Goal: Task Accomplishment & Management: Use online tool/utility

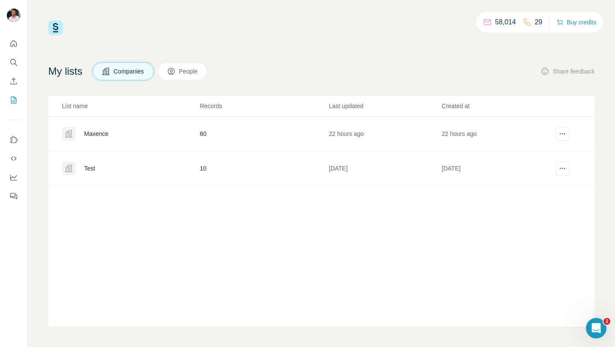
click at [99, 134] on div "Maxence" at bounding box center [96, 133] width 24 height 9
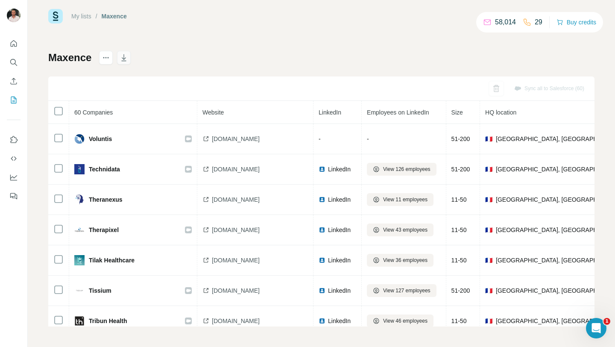
click at [126, 55] on icon "button" at bounding box center [124, 57] width 9 height 9
click at [11, 65] on icon "Search" at bounding box center [13, 62] width 9 height 9
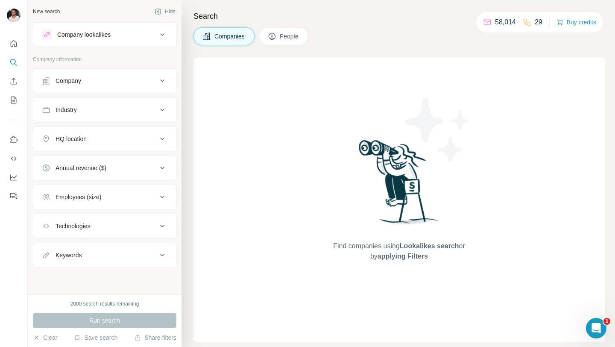
click at [289, 35] on span "People" at bounding box center [290, 36] width 20 height 9
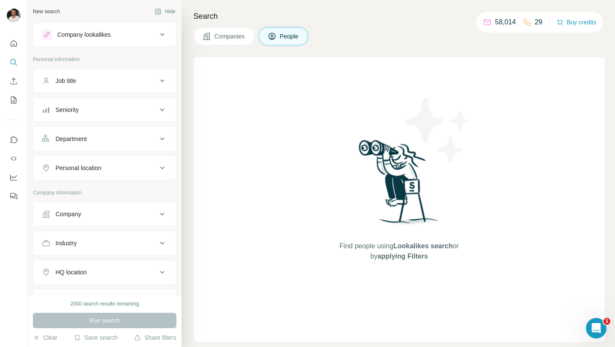
click at [97, 212] on div "Company" at bounding box center [99, 214] width 115 height 9
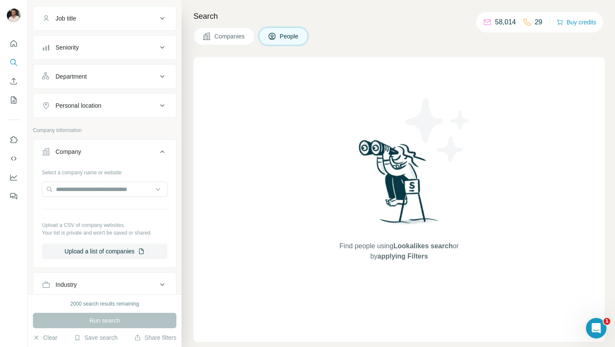
scroll to position [74, 0]
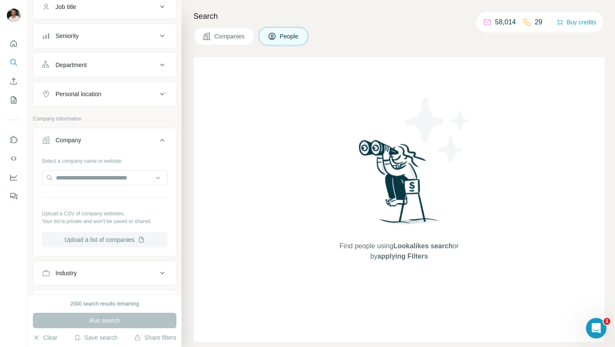
click at [92, 242] on button "Upload a list of companies" at bounding box center [105, 239] width 126 height 15
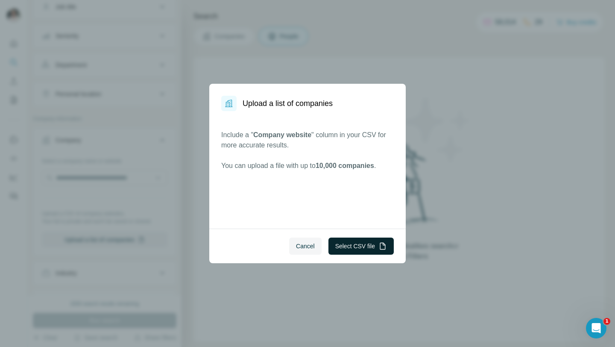
click at [346, 245] on button "Select CSV file" at bounding box center [360, 245] width 65 height 17
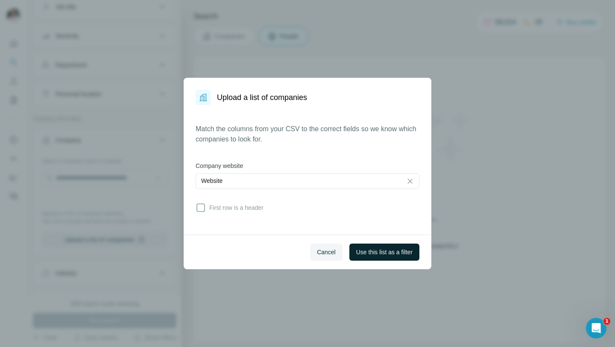
click at [360, 250] on span "Use this list as a filter" at bounding box center [384, 252] width 56 height 9
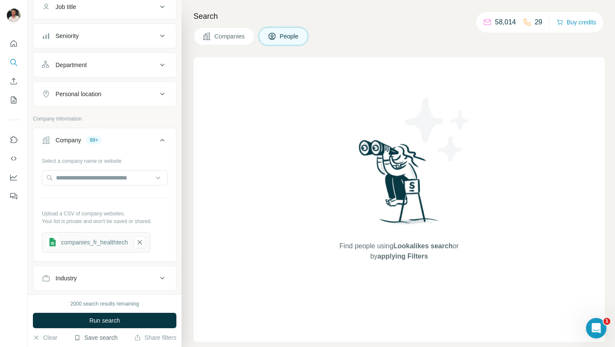
click at [95, 335] on button "Save search" at bounding box center [96, 337] width 44 height 9
click at [112, 317] on div "View my saved searches" at bounding box center [120, 322] width 90 height 17
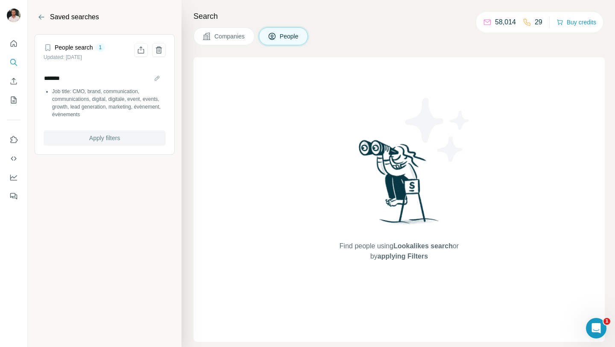
click at [102, 140] on span "Apply filters" at bounding box center [104, 138] width 31 height 9
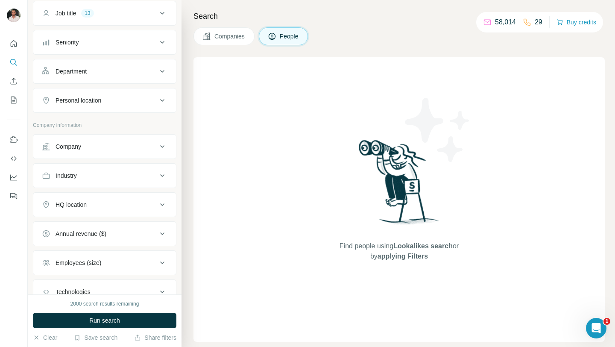
scroll to position [67, 0]
click at [106, 140] on button "Company" at bounding box center [104, 147] width 143 height 20
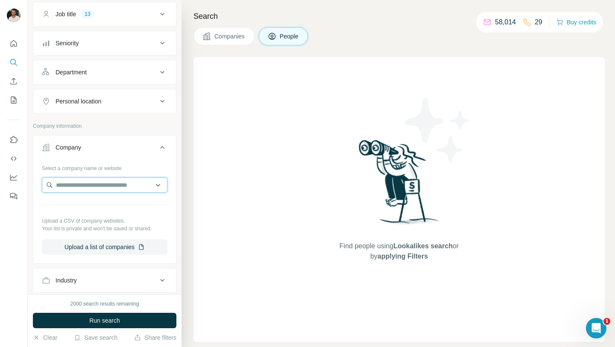
click at [106, 184] on input "text" at bounding box center [105, 184] width 126 height 15
click at [95, 251] on button "Upload a list of companies" at bounding box center [105, 246] width 126 height 15
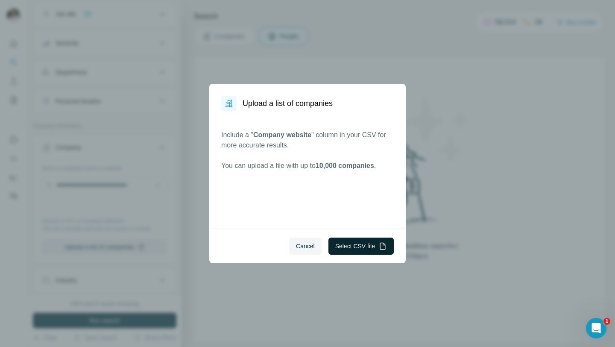
click at [344, 251] on button "Select CSV file" at bounding box center [360, 245] width 65 height 17
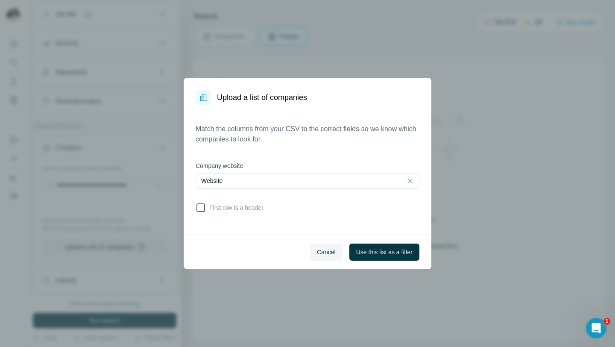
click at [252, 205] on span "First row is a header" at bounding box center [235, 207] width 58 height 9
click at [365, 257] on button "Use this list as a filter" at bounding box center [384, 251] width 70 height 17
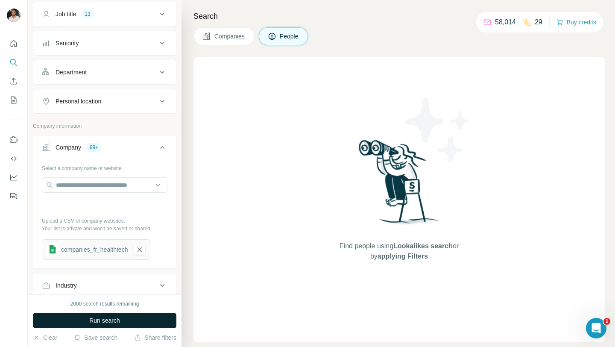
click at [97, 322] on span "Run search" at bounding box center [104, 320] width 31 height 9
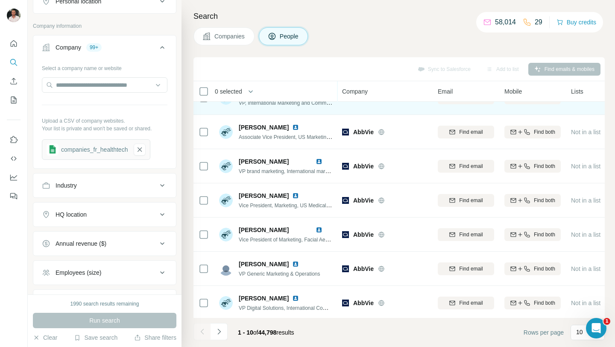
scroll to position [126, 0]
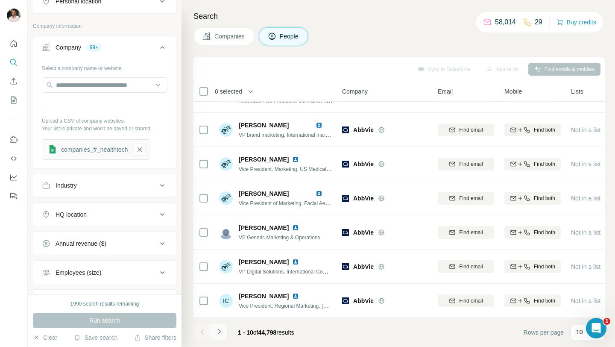
click at [220, 330] on icon "Navigate to next page" at bounding box center [219, 331] width 9 height 9
click at [94, 340] on button "Save search" at bounding box center [96, 337] width 44 height 9
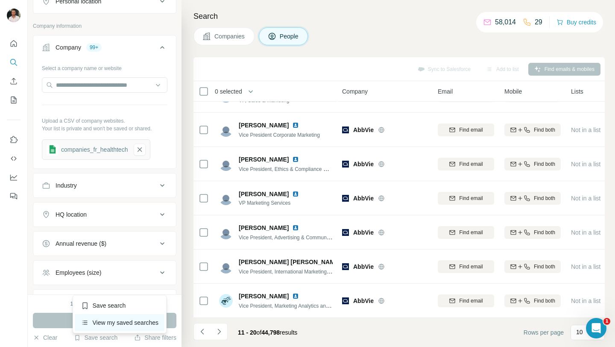
click at [104, 318] on div "View my saved searches" at bounding box center [120, 322] width 90 height 17
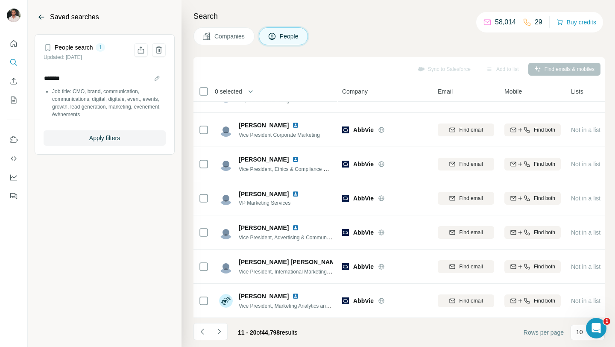
click at [39, 18] on icon "Back" at bounding box center [41, 17] width 9 height 9
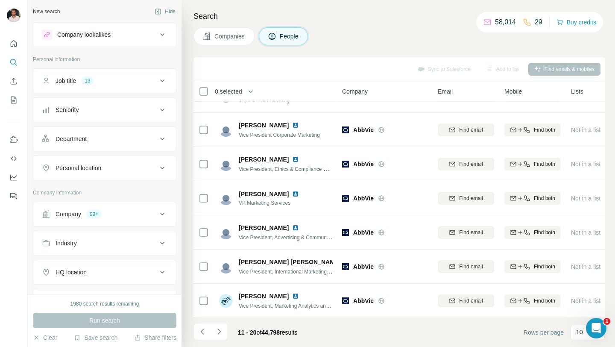
click at [120, 212] on div "Company 99+" at bounding box center [99, 214] width 115 height 9
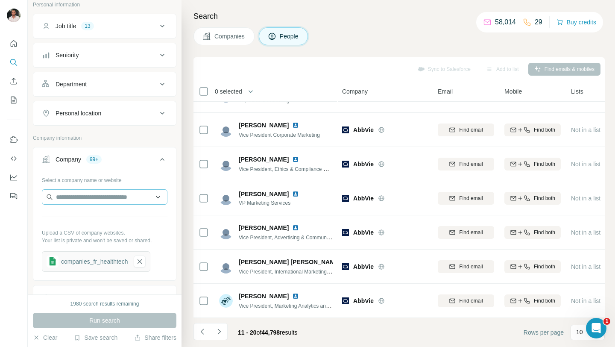
scroll to position [59, 0]
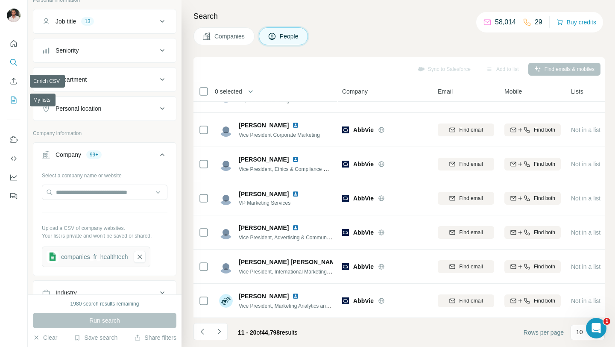
click at [13, 96] on icon "My lists" at bounding box center [13, 100] width 9 height 9
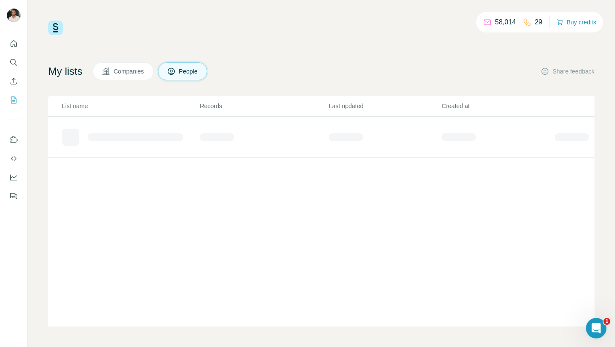
click at [133, 68] on span "Companies" at bounding box center [129, 71] width 31 height 9
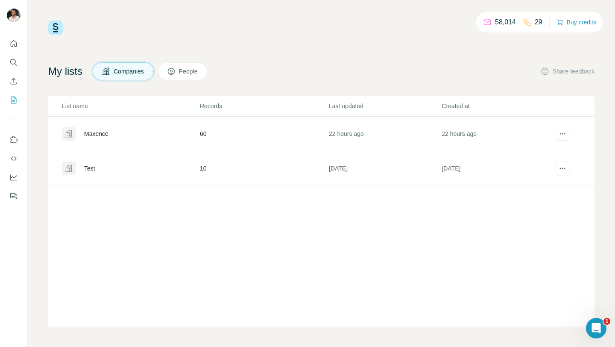
click at [102, 134] on div "Maxence" at bounding box center [96, 133] width 24 height 9
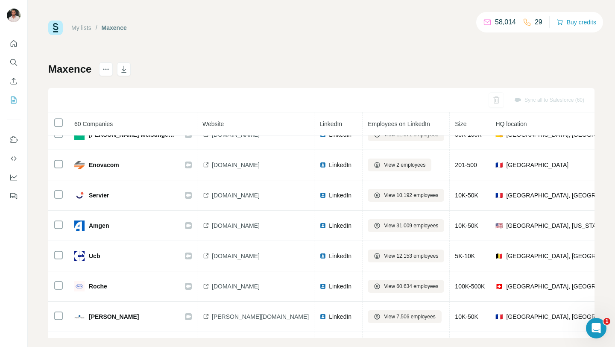
scroll to position [1360, 0]
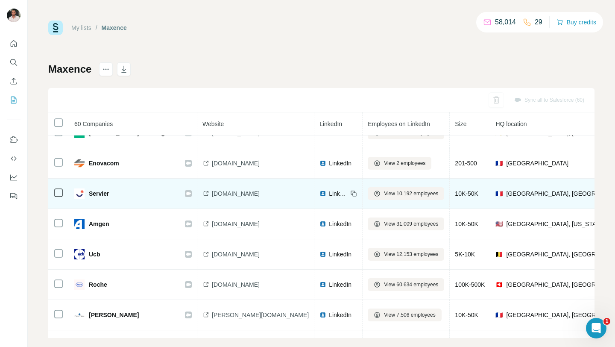
click at [187, 192] on icon at bounding box center [188, 193] width 5 height 3
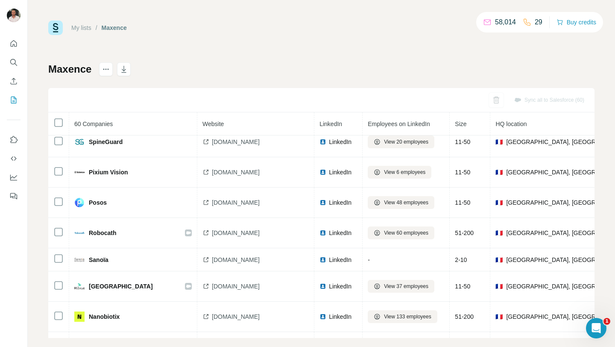
scroll to position [283, 0]
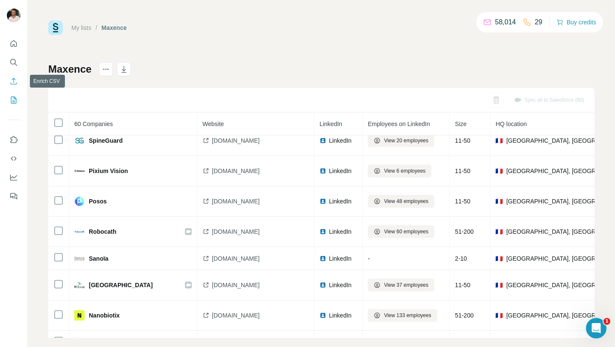
click at [12, 80] on icon "Enrich CSV" at bounding box center [13, 81] width 9 height 9
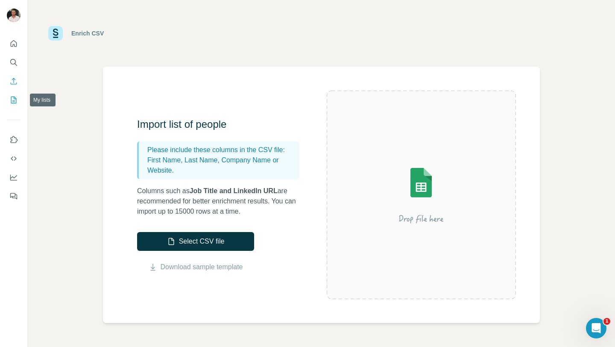
click at [17, 100] on icon "My lists" at bounding box center [13, 100] width 9 height 9
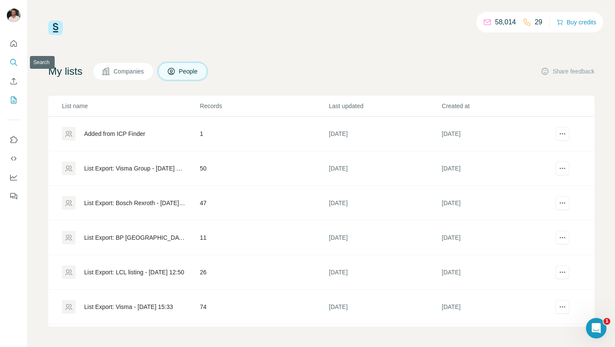
click at [10, 56] on button "Search" at bounding box center [14, 62] width 14 height 15
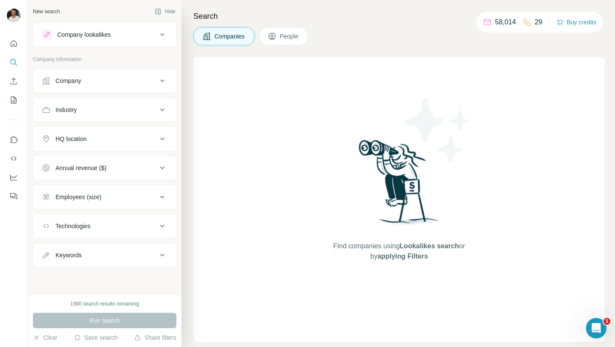
click at [282, 33] on span "People" at bounding box center [290, 36] width 20 height 9
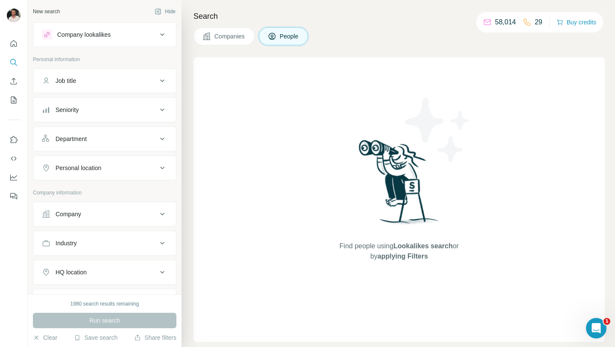
click at [111, 216] on div "Company" at bounding box center [99, 214] width 115 height 9
click at [102, 339] on button "Save search" at bounding box center [96, 337] width 44 height 9
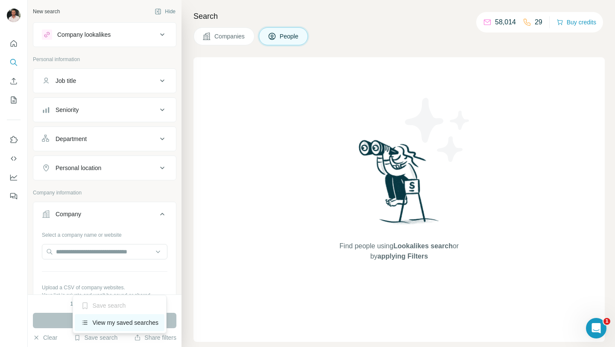
click at [121, 319] on div "View my saved searches" at bounding box center [120, 322] width 90 height 17
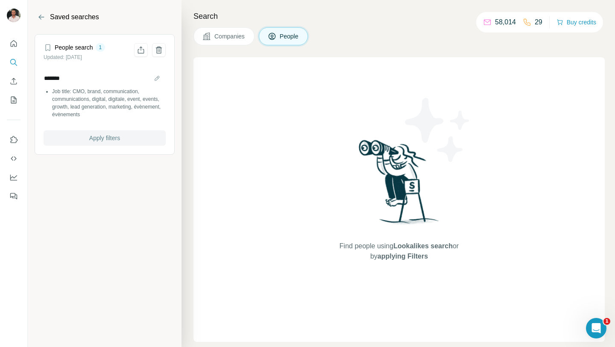
click at [101, 138] on span "Apply filters" at bounding box center [104, 138] width 31 height 9
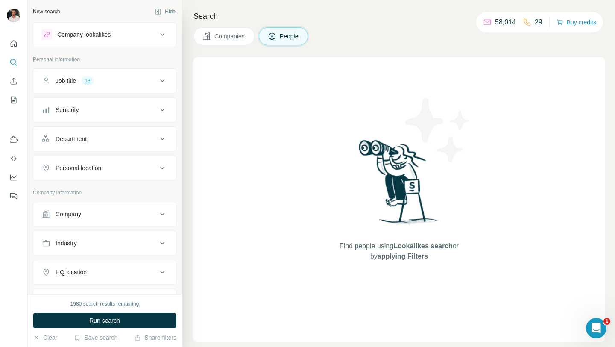
click at [107, 213] on div "Company" at bounding box center [99, 214] width 115 height 9
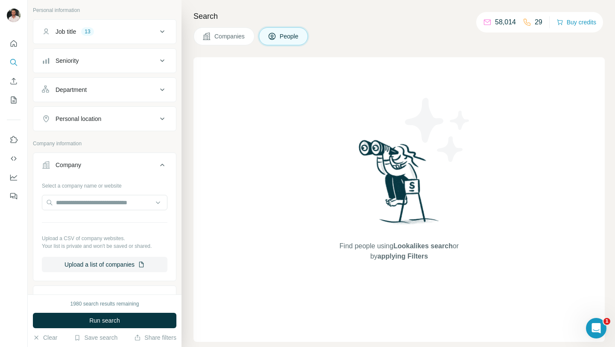
scroll to position [50, 0]
click at [108, 266] on button "Upload a list of companies" at bounding box center [105, 263] width 126 height 15
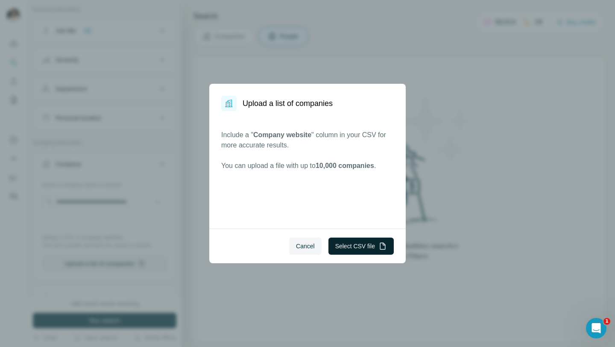
click at [350, 245] on button "Select CSV file" at bounding box center [360, 245] width 65 height 17
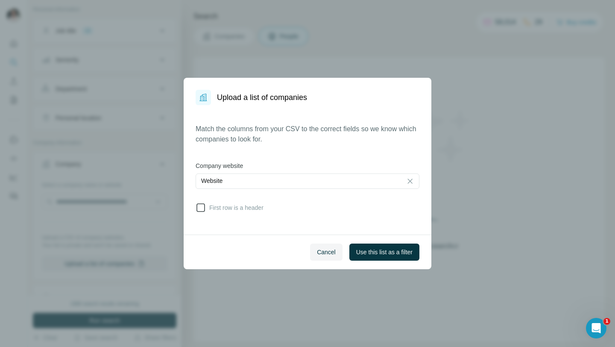
click at [246, 206] on span "First row is a header" at bounding box center [235, 207] width 58 height 9
click at [395, 251] on span "Use this list as a filter" at bounding box center [384, 252] width 56 height 9
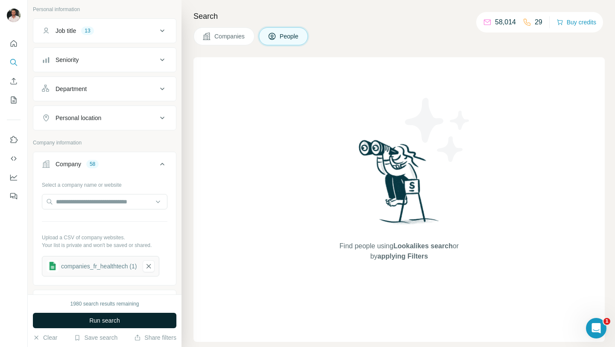
click at [116, 320] on span "Run search" at bounding box center [104, 320] width 31 height 9
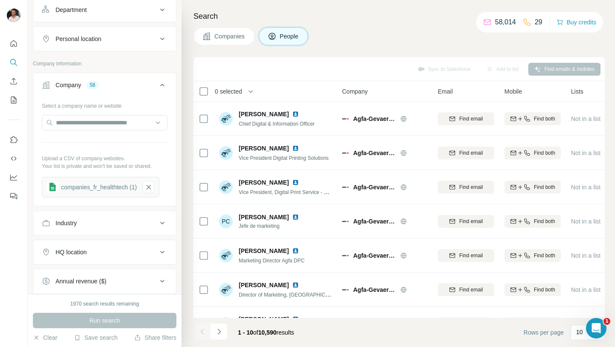
scroll to position [133, 0]
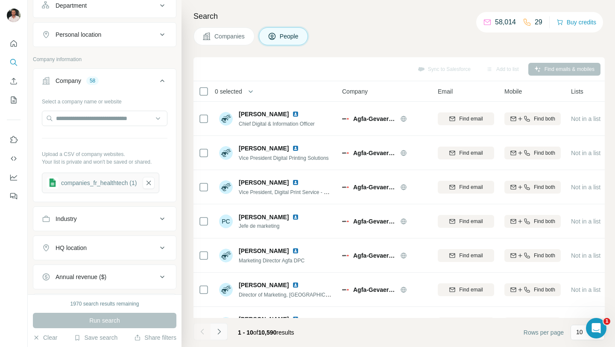
click at [219, 330] on icon "Navigate to next page" at bounding box center [218, 331] width 3 height 6
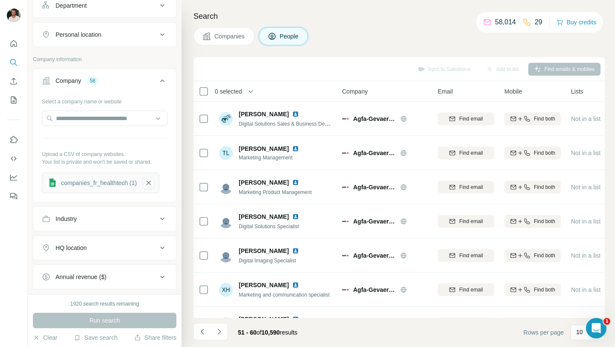
click at [151, 181] on icon "button" at bounding box center [149, 182] width 8 height 9
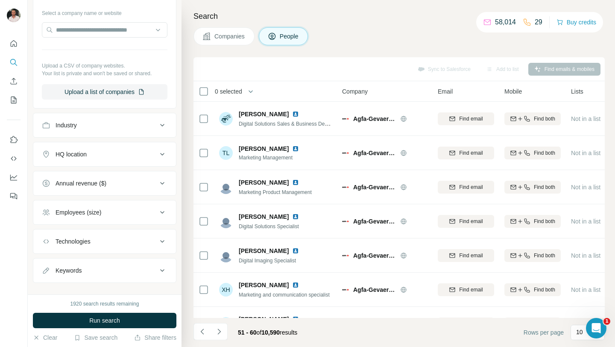
scroll to position [0, 0]
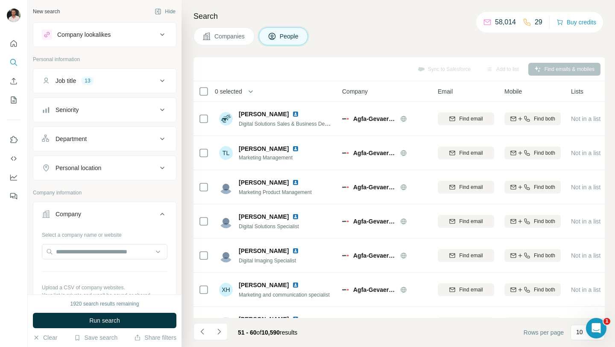
click at [162, 80] on icon at bounding box center [162, 81] width 10 height 10
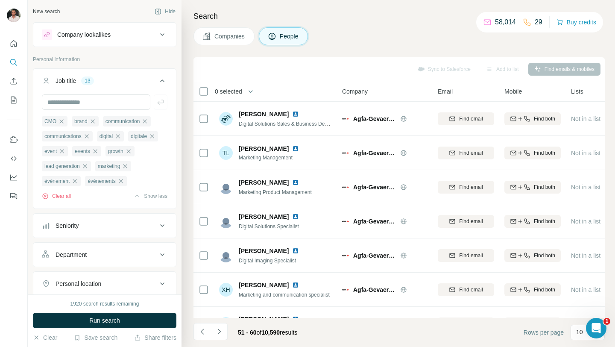
click at [162, 80] on icon at bounding box center [162, 80] width 4 height 3
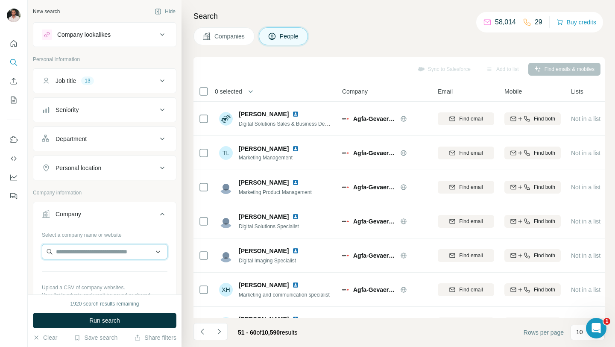
click at [101, 249] on input "text" at bounding box center [105, 251] width 126 height 15
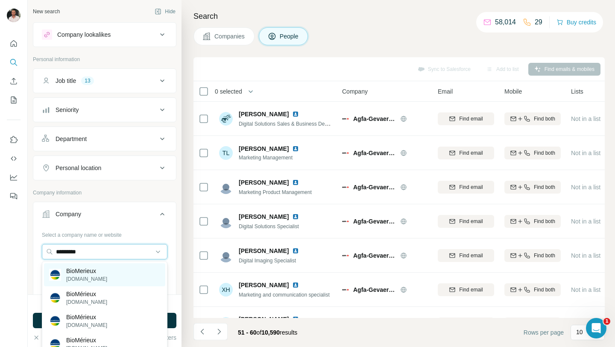
type input "*********"
click at [118, 269] on div "BioMerieux [DOMAIN_NAME]" at bounding box center [104, 274] width 121 height 23
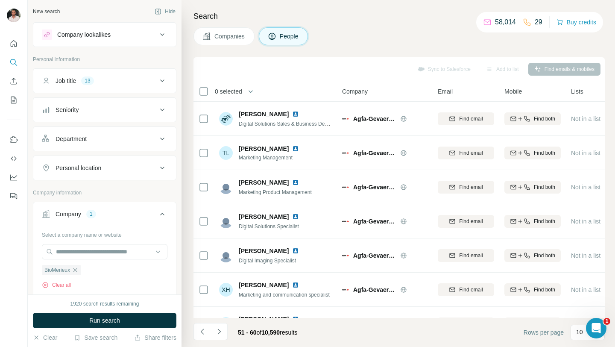
click at [118, 169] on div "Personal location" at bounding box center [99, 168] width 115 height 9
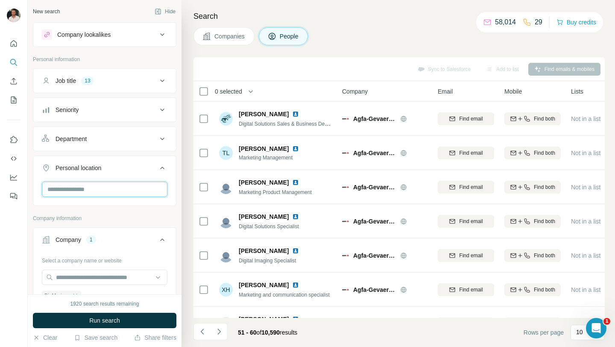
click at [111, 184] on input "text" at bounding box center [105, 188] width 126 height 15
type input "***"
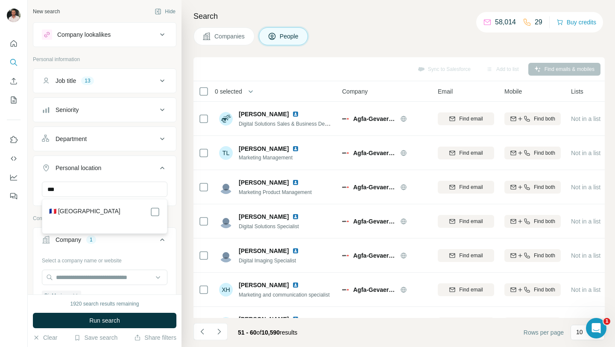
click at [105, 211] on div "🇫🇷 [GEOGRAPHIC_DATA]" at bounding box center [104, 212] width 111 height 10
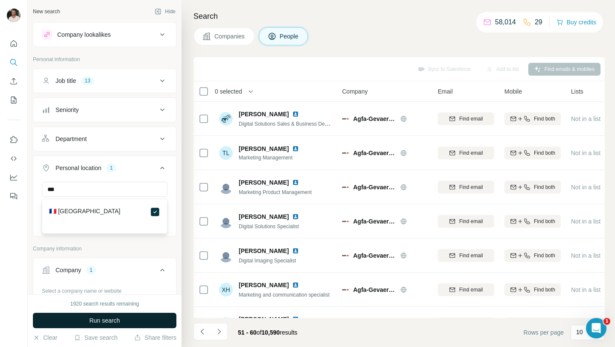
click at [126, 320] on button "Run search" at bounding box center [104, 320] width 143 height 15
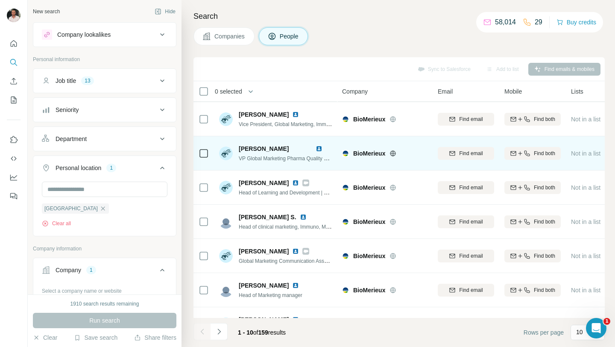
scroll to position [126, 0]
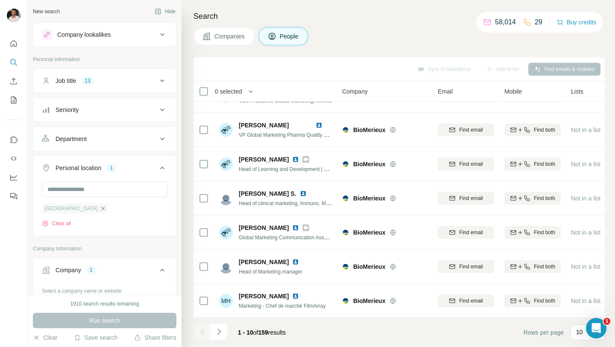
click at [99, 209] on icon "button" at bounding box center [102, 208] width 7 height 7
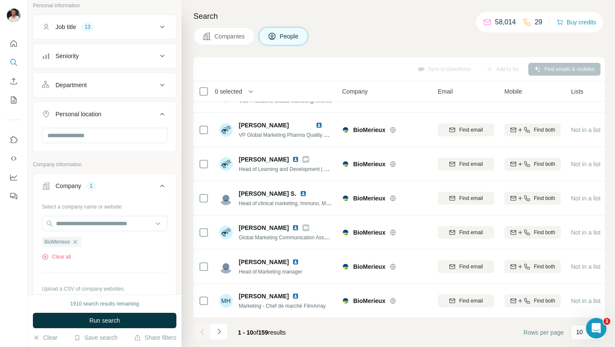
scroll to position [54, 0]
click at [76, 244] on icon "button" at bounding box center [75, 241] width 7 height 7
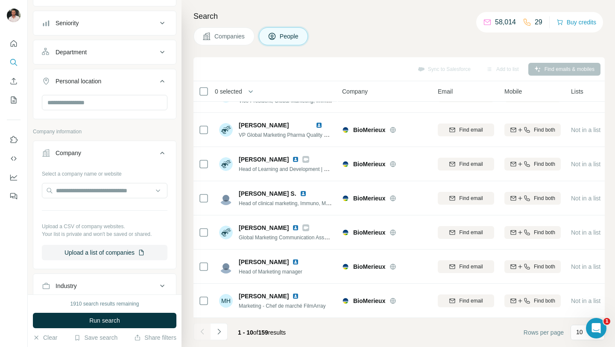
scroll to position [93, 0]
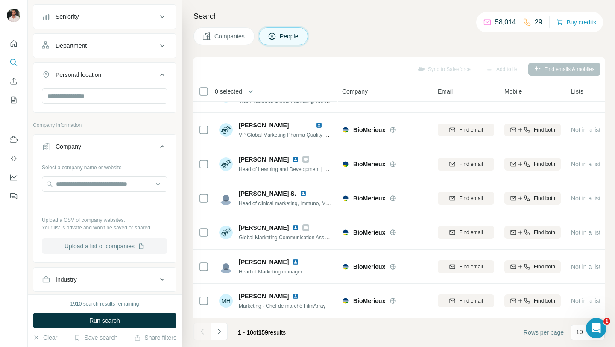
click at [83, 246] on button "Upload a list of companies" at bounding box center [105, 245] width 126 height 15
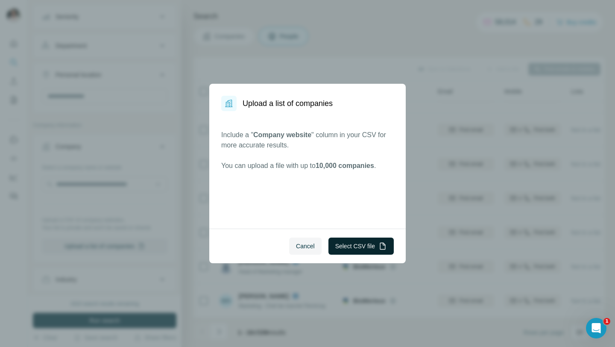
click at [335, 244] on button "Select CSV file" at bounding box center [360, 245] width 65 height 17
click at [350, 247] on button "Select CSV file" at bounding box center [360, 245] width 65 height 17
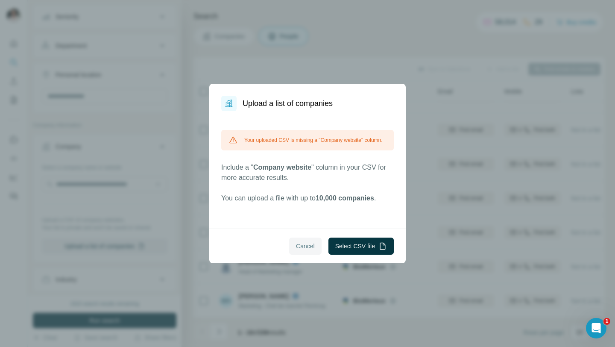
click at [307, 245] on span "Cancel" at bounding box center [305, 246] width 19 height 9
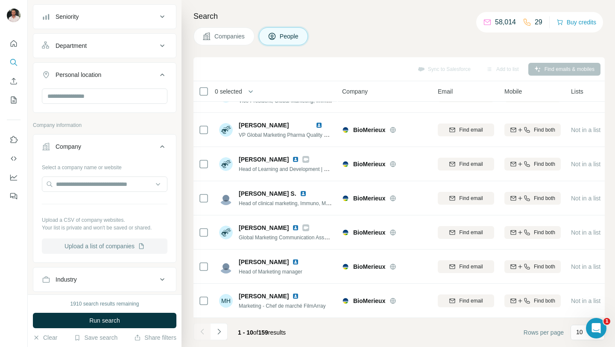
click at [127, 243] on button "Upload a list of companies" at bounding box center [105, 245] width 126 height 15
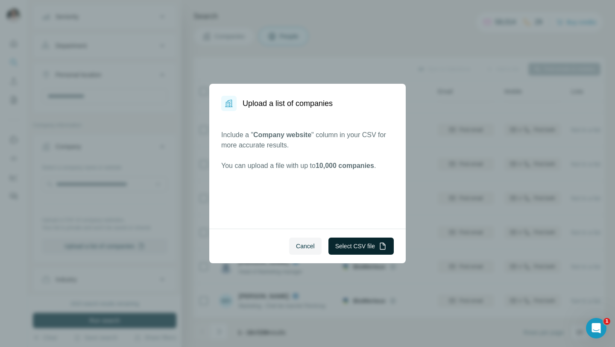
click at [353, 245] on button "Select CSV file" at bounding box center [360, 245] width 65 height 17
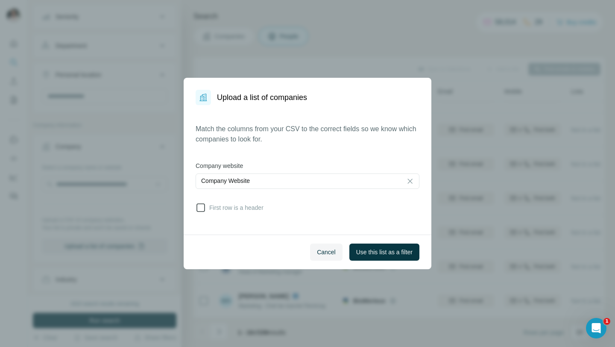
click at [237, 208] on span "First row is a header" at bounding box center [235, 207] width 58 height 9
click at [370, 251] on span "Use this list as a filter" at bounding box center [384, 252] width 56 height 9
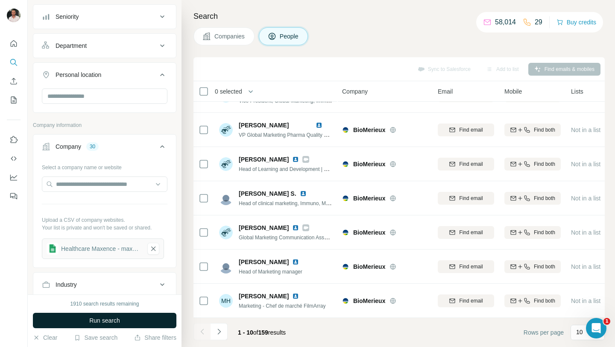
click at [140, 319] on button "Run search" at bounding box center [104, 320] width 143 height 15
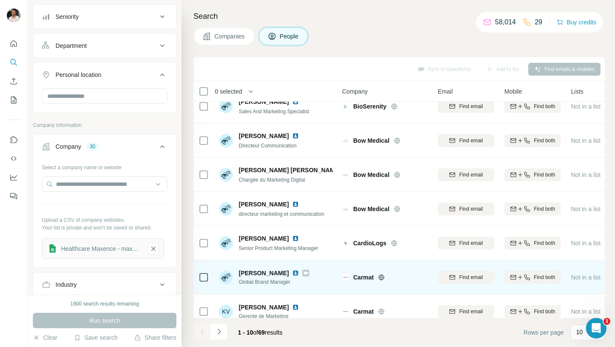
scroll to position [126, 0]
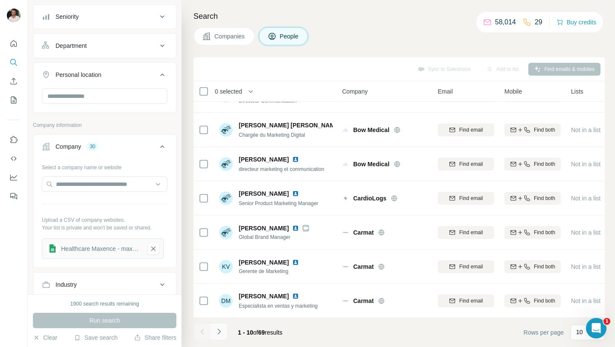
click at [221, 330] on icon "Navigate to next page" at bounding box center [219, 331] width 9 height 9
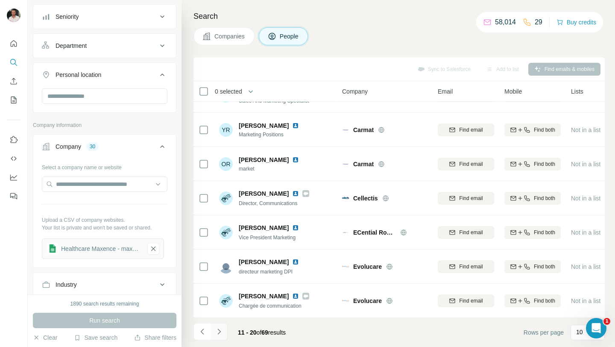
click at [221, 330] on icon "Navigate to next page" at bounding box center [219, 331] width 9 height 9
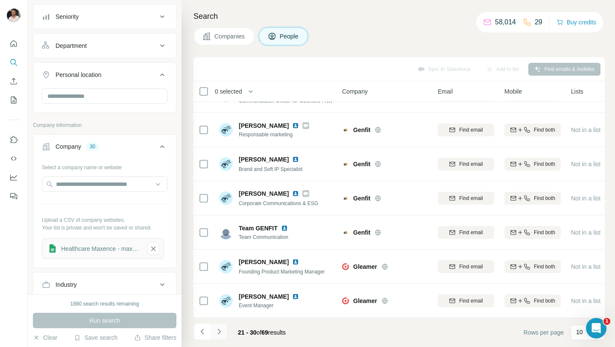
click at [219, 328] on icon "Navigate to next page" at bounding box center [219, 331] width 9 height 9
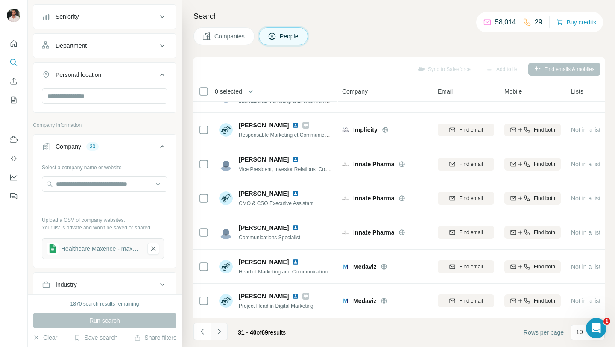
click at [218, 333] on icon "Navigate to next page" at bounding box center [219, 331] width 9 height 9
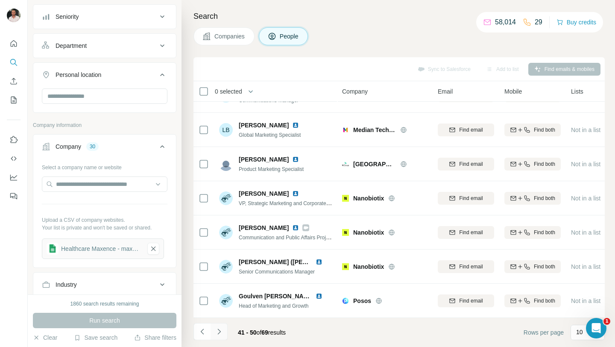
click at [219, 331] on icon "Navigate to next page" at bounding box center [218, 331] width 3 height 6
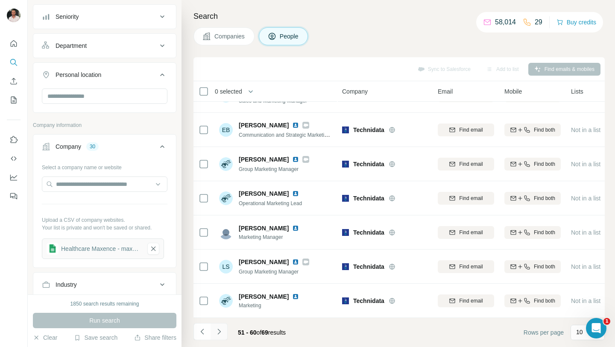
click at [221, 330] on icon "Navigate to next page" at bounding box center [219, 331] width 9 height 9
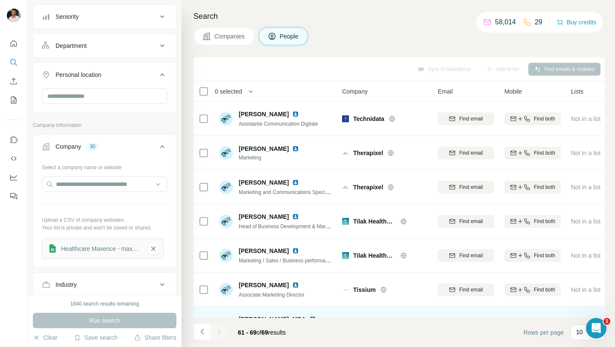
scroll to position [91, 0]
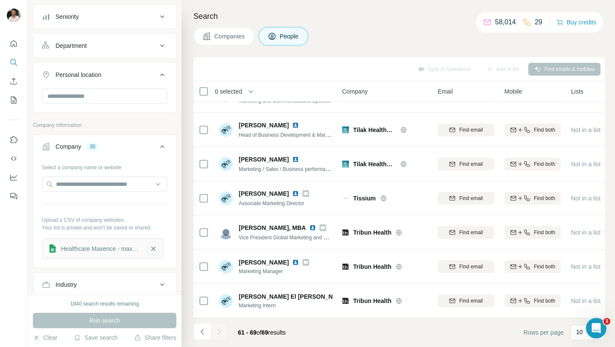
click at [154, 248] on icon "button" at bounding box center [153, 248] width 8 height 9
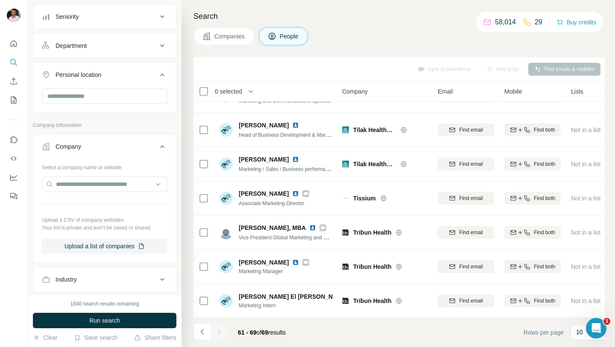
click at [226, 38] on span "Companies" at bounding box center [229, 36] width 31 height 9
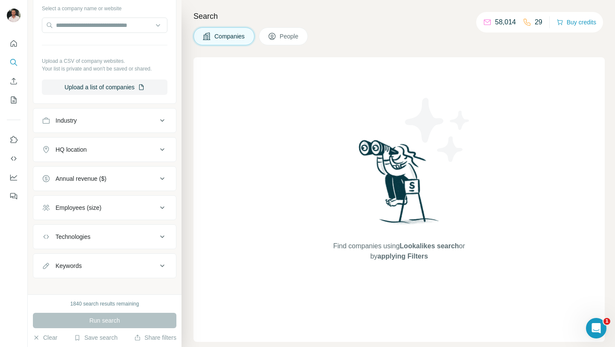
scroll to position [0, 0]
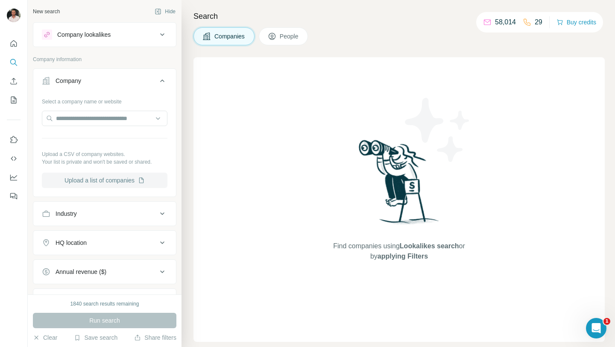
click at [123, 179] on button "Upload a list of companies" at bounding box center [105, 179] width 126 height 15
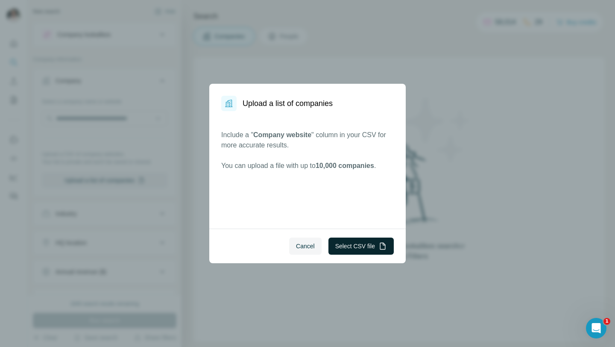
click at [345, 246] on button "Select CSV file" at bounding box center [360, 245] width 65 height 17
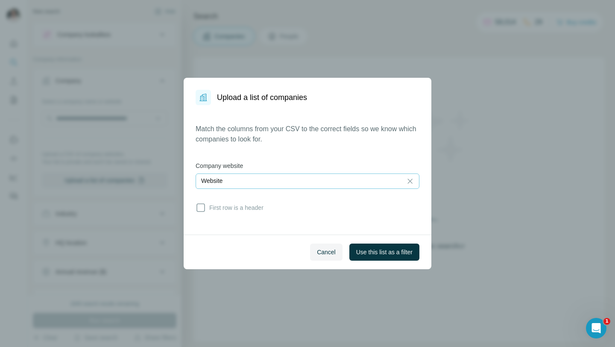
click at [366, 177] on div "Website" at bounding box center [299, 180] width 196 height 9
click at [366, 177] on input at bounding box center [299, 180] width 196 height 9
click at [258, 204] on span "First row is a header" at bounding box center [235, 207] width 58 height 9
click at [361, 251] on span "Use this list as a filter" at bounding box center [384, 252] width 56 height 9
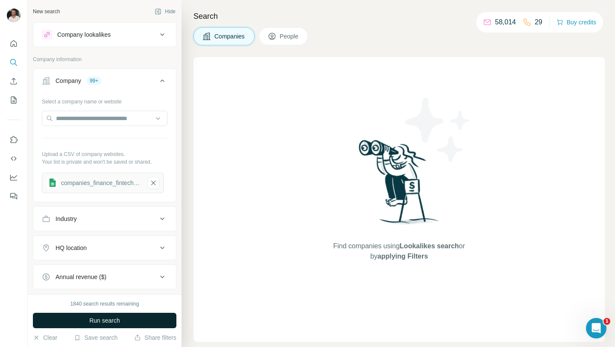
click at [133, 320] on button "Run search" at bounding box center [104, 320] width 143 height 15
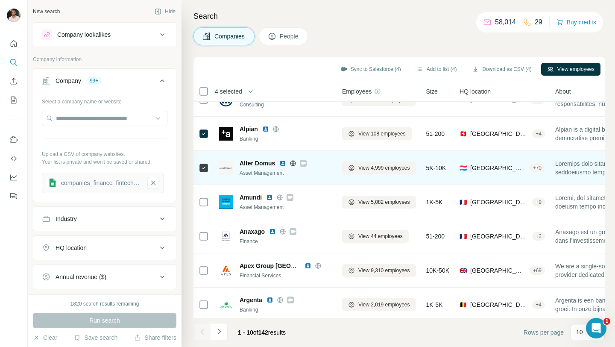
scroll to position [123, 0]
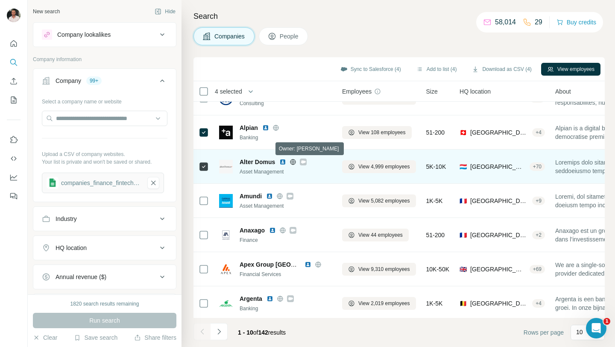
click at [304, 162] on icon at bounding box center [303, 161] width 5 height 3
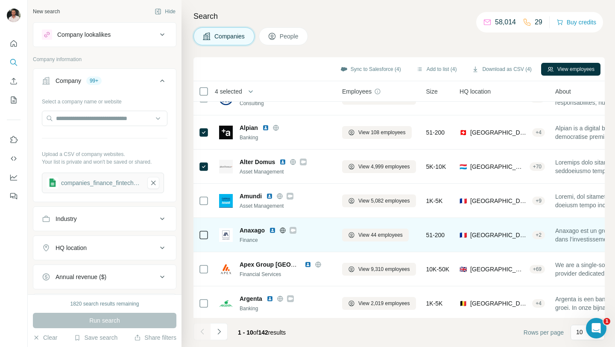
scroll to position [126, 0]
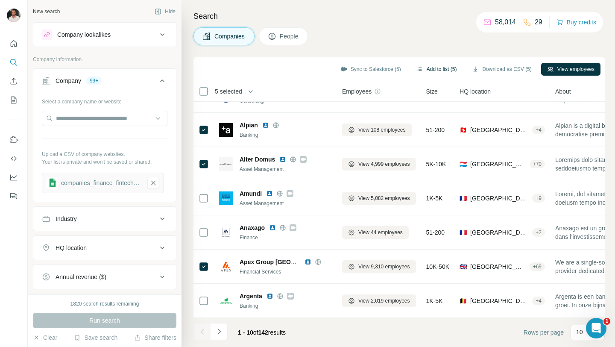
click at [424, 72] on button "Add to list (5)" at bounding box center [436, 69] width 53 height 13
click at [425, 67] on button "Add to list (5)" at bounding box center [436, 69] width 53 height 13
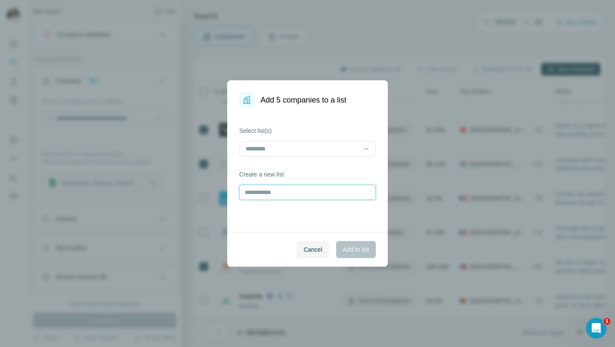
click at [309, 193] on input "text" at bounding box center [307, 191] width 137 height 15
type input "**********"
click at [358, 251] on span "Add to list" at bounding box center [356, 249] width 26 height 9
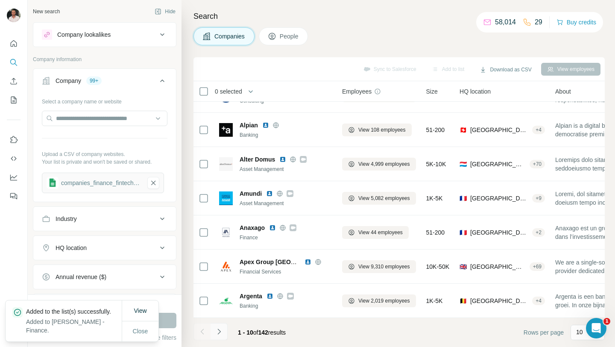
click at [219, 331] on icon "Navigate to next page" at bounding box center [219, 331] width 9 height 9
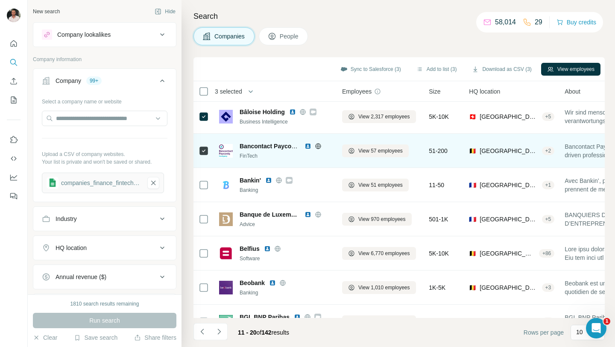
scroll to position [106, 0]
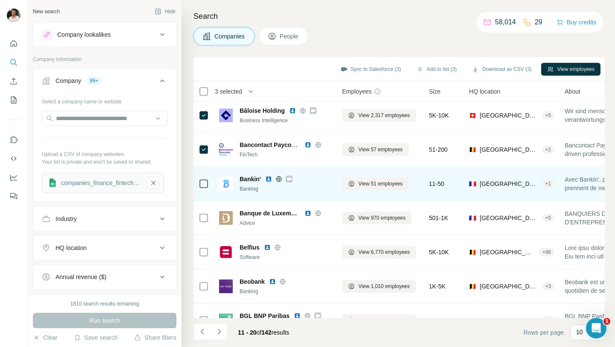
click at [289, 177] on icon at bounding box center [289, 178] width 5 height 3
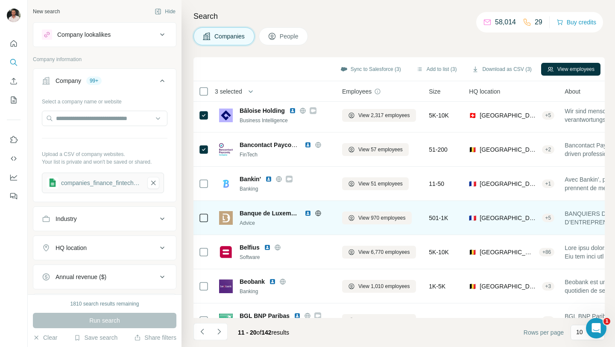
scroll to position [126, 0]
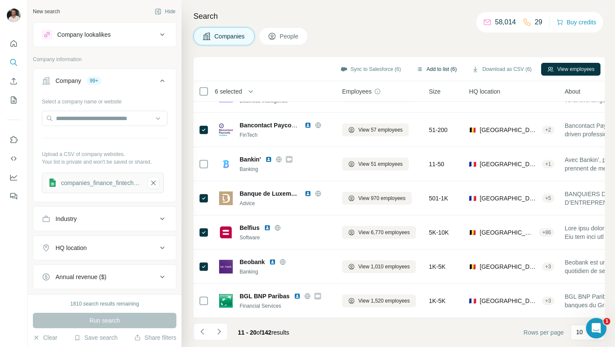
click at [436, 66] on button "Add to list (6)" at bounding box center [436, 69] width 53 height 13
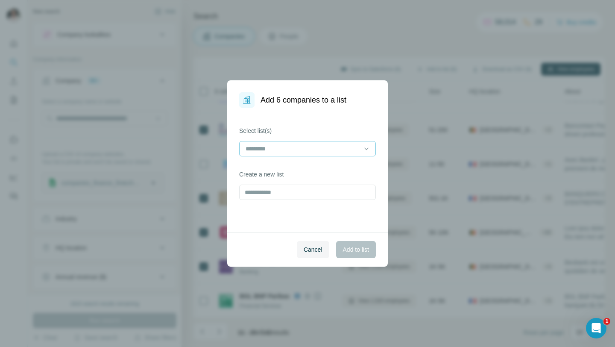
click at [325, 147] on input at bounding box center [302, 148] width 115 height 9
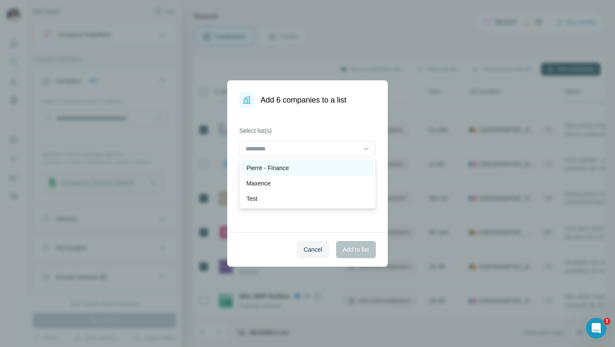
click at [318, 167] on div "Pierre - Finance" at bounding box center [307, 168] width 122 height 9
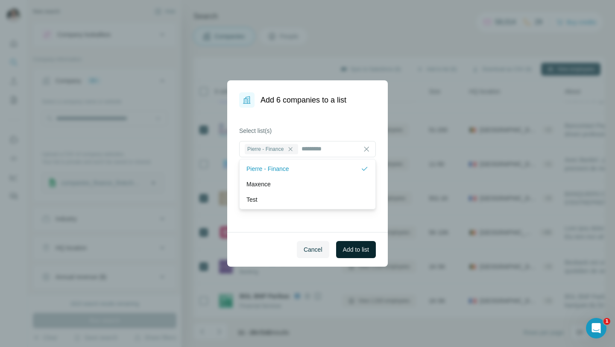
click at [353, 246] on span "Add to list" at bounding box center [356, 249] width 26 height 9
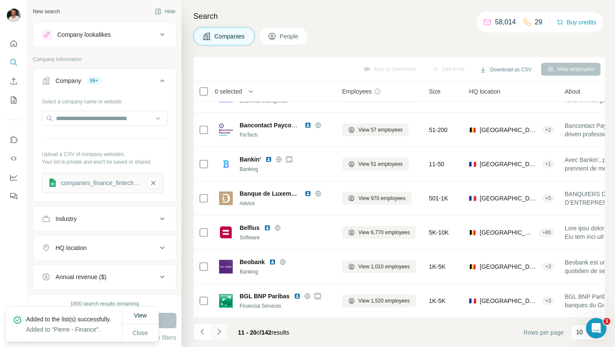
click at [222, 334] on icon "Navigate to next page" at bounding box center [219, 331] width 9 height 9
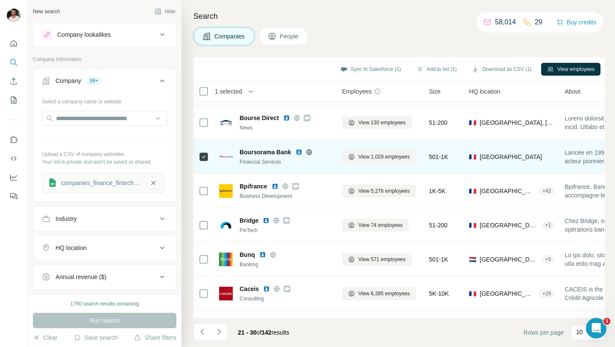
scroll to position [98, 0]
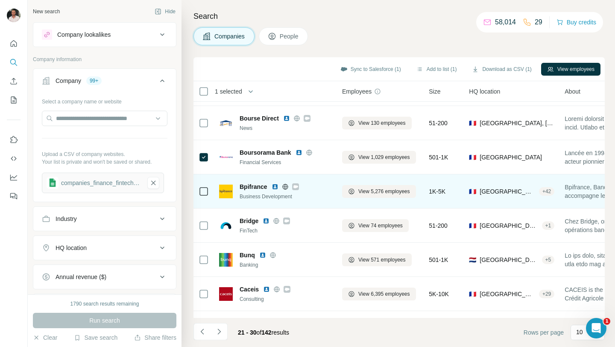
click at [295, 187] on icon at bounding box center [295, 186] width 5 height 3
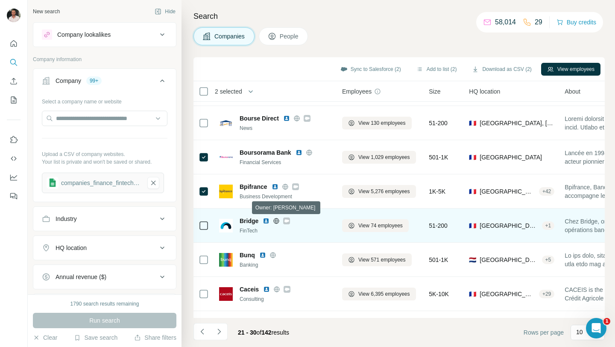
scroll to position [126, 0]
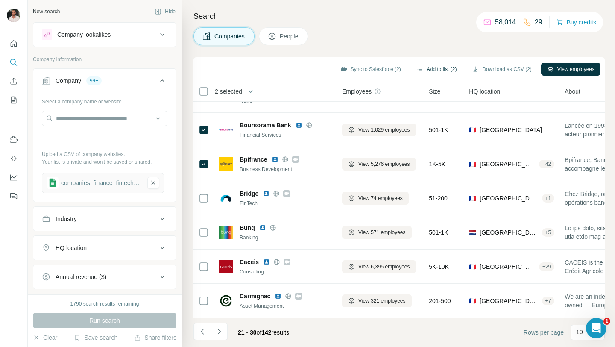
click at [431, 69] on button "Add to list (2)" at bounding box center [436, 69] width 53 height 13
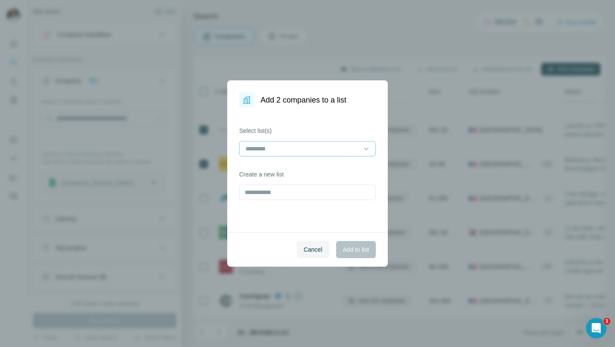
click at [316, 152] on input at bounding box center [302, 148] width 115 height 9
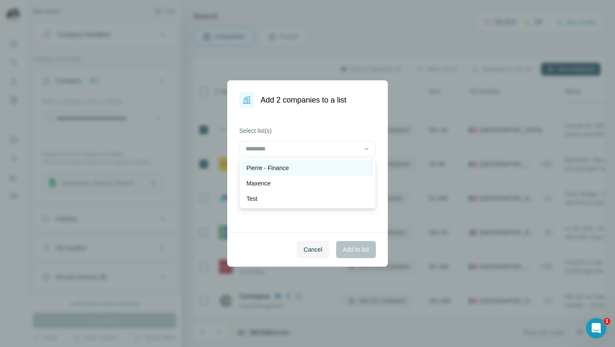
click at [313, 167] on div "Pierre - Finance" at bounding box center [307, 168] width 122 height 9
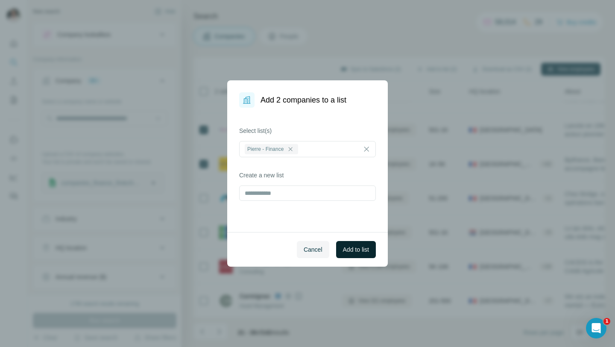
click at [342, 245] on button "Add to list" at bounding box center [356, 249] width 40 height 17
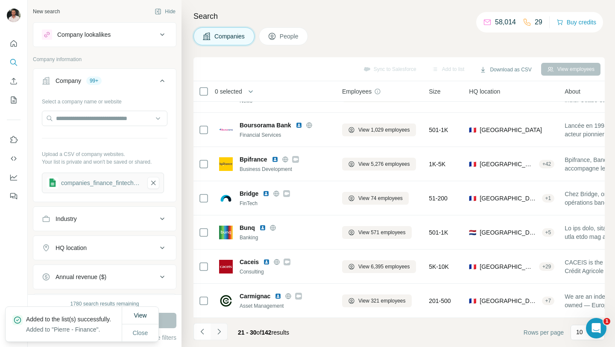
click at [217, 329] on icon "Navigate to next page" at bounding box center [218, 331] width 3 height 6
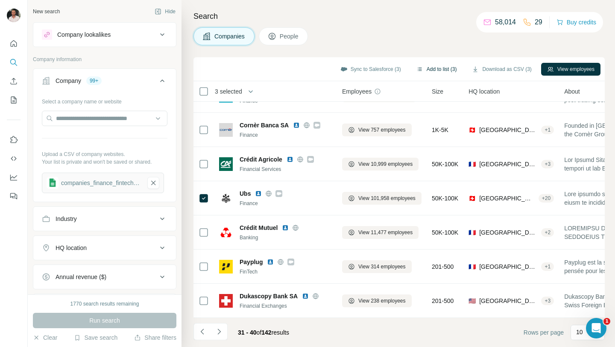
click at [444, 69] on button "Add to list (3)" at bounding box center [436, 69] width 53 height 13
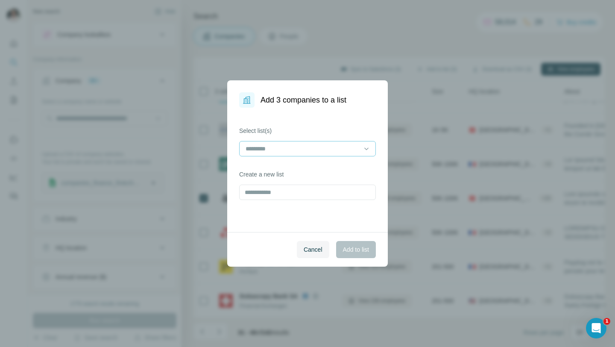
click at [316, 145] on input at bounding box center [302, 148] width 115 height 9
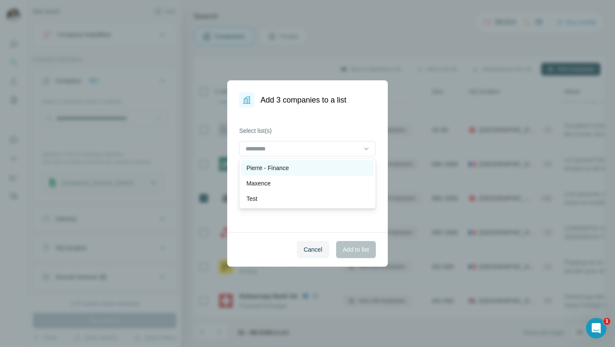
click at [316, 171] on div "Pierre - Finance" at bounding box center [307, 168] width 122 height 9
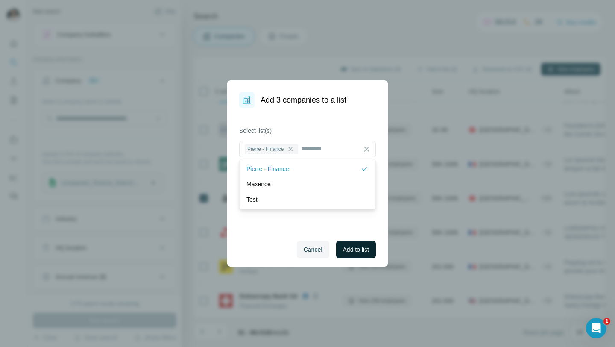
click at [347, 244] on button "Add to list" at bounding box center [356, 249] width 40 height 17
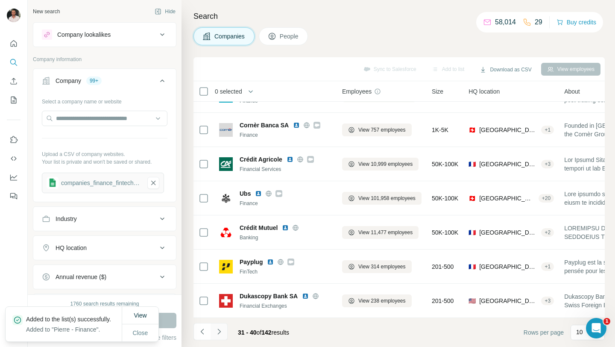
click at [217, 330] on icon "Navigate to next page" at bounding box center [219, 331] width 9 height 9
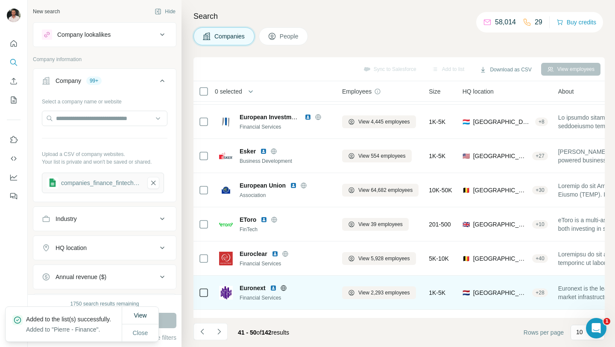
scroll to position [0, 0]
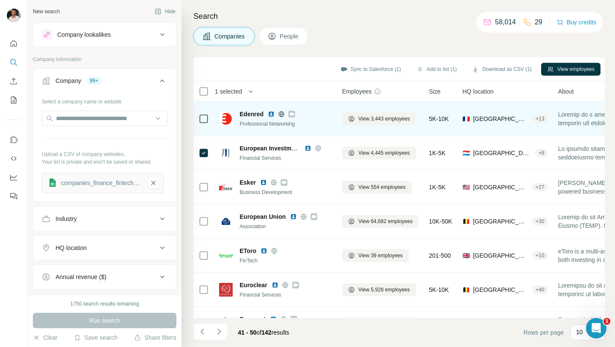
click at [543, 119] on div "+ 13" at bounding box center [539, 119] width 15 height 8
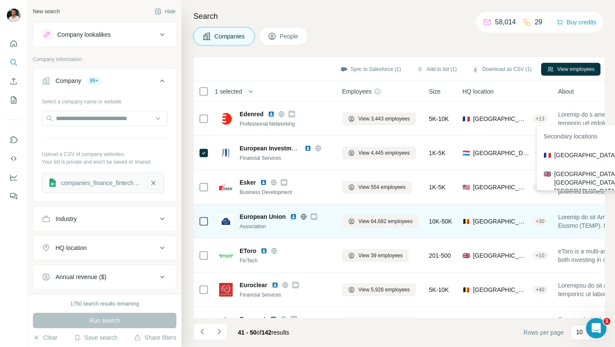
click at [532, 219] on div "+ 30" at bounding box center [539, 221] width 15 height 8
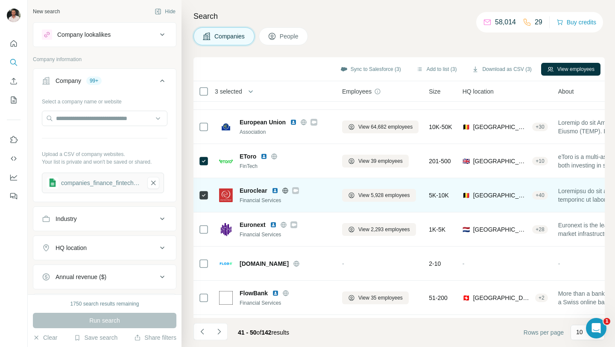
scroll to position [96, 0]
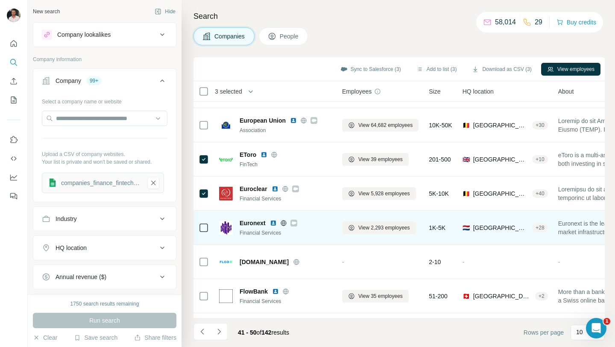
click at [295, 223] on icon at bounding box center [293, 222] width 5 height 3
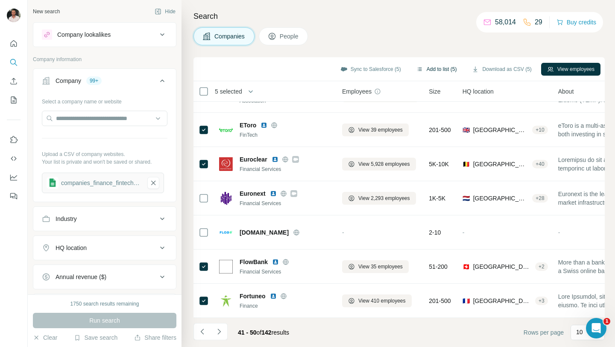
click at [433, 66] on button "Add to list (5)" at bounding box center [436, 69] width 53 height 13
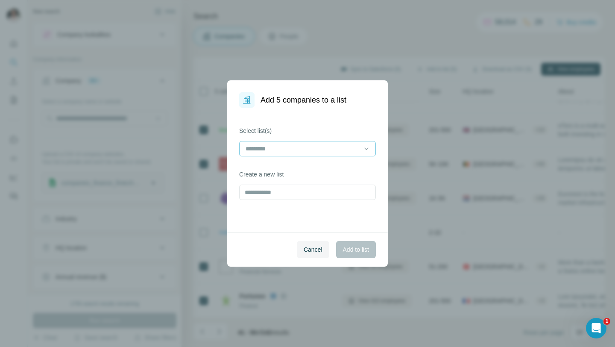
click at [319, 147] on input at bounding box center [302, 148] width 115 height 9
click at [306, 168] on div "Pierre - Finance" at bounding box center [307, 168] width 122 height 9
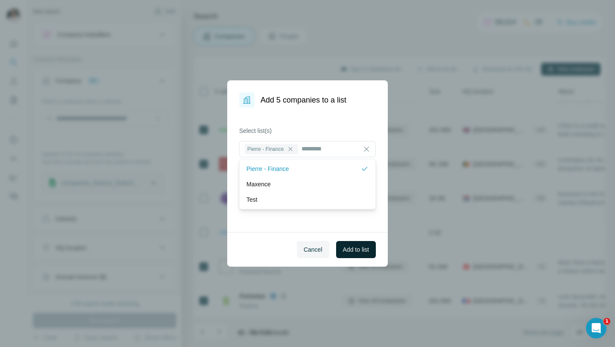
click at [348, 252] on span "Add to list" at bounding box center [356, 249] width 26 height 9
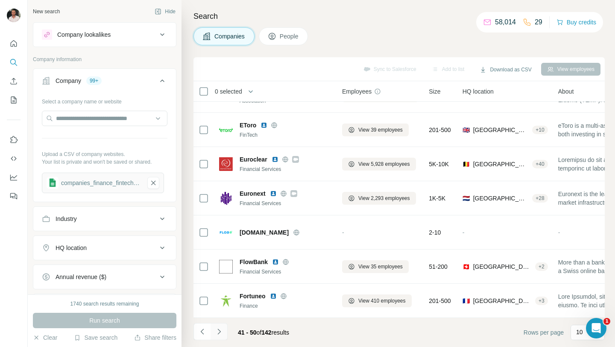
click at [220, 328] on icon "Navigate to next page" at bounding box center [219, 331] width 9 height 9
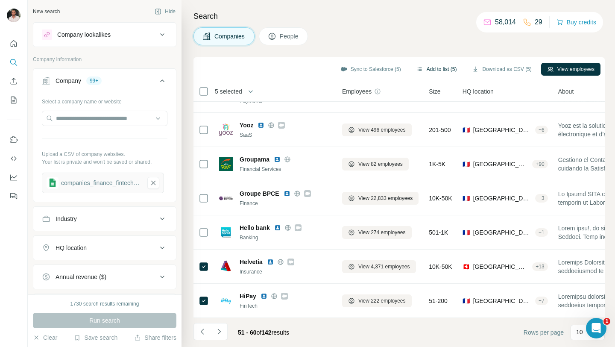
click at [416, 68] on icon "button" at bounding box center [419, 69] width 7 height 7
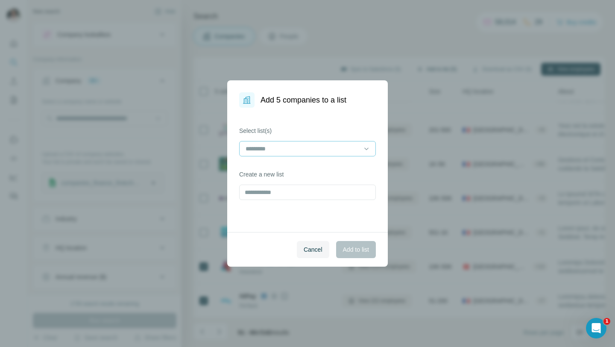
click at [319, 144] on input at bounding box center [302, 148] width 115 height 9
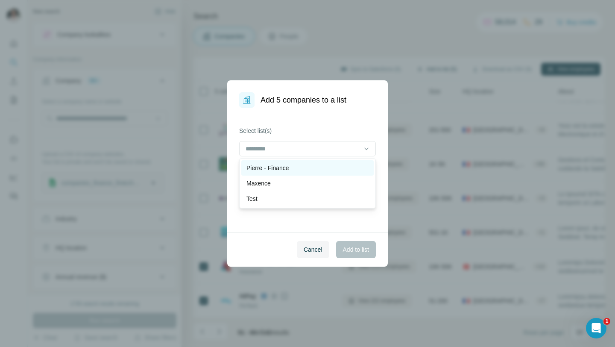
click at [310, 164] on div "Pierre - Finance" at bounding box center [307, 168] width 122 height 9
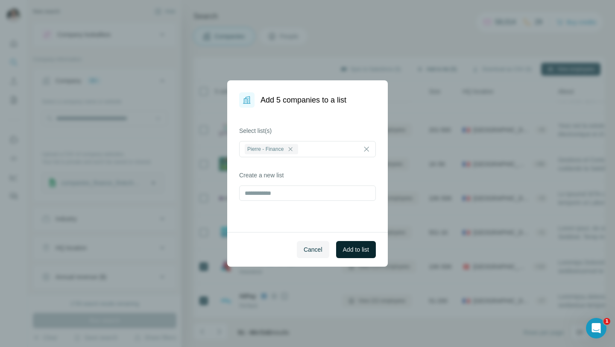
click at [345, 254] on button "Add to list" at bounding box center [356, 249] width 40 height 17
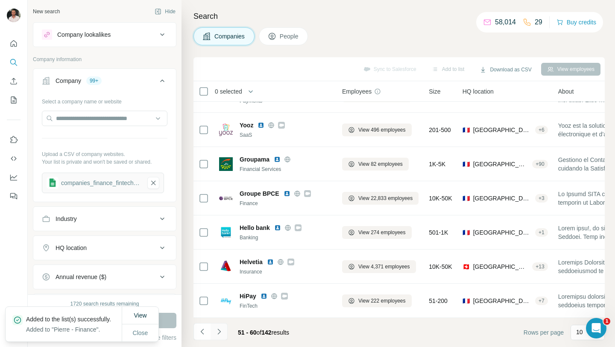
click at [220, 330] on icon "Navigate to next page" at bounding box center [219, 331] width 9 height 9
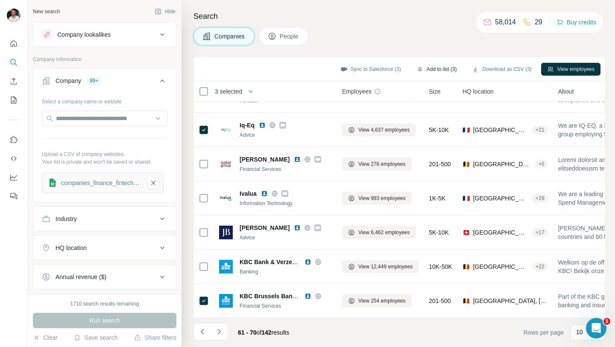
click at [439, 63] on button "Add to list (3)" at bounding box center [436, 69] width 53 height 13
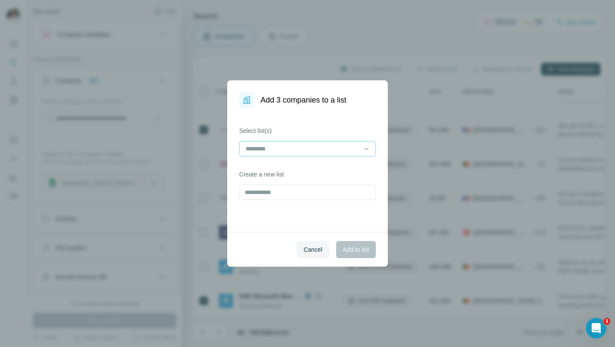
click at [298, 146] on input at bounding box center [302, 148] width 115 height 9
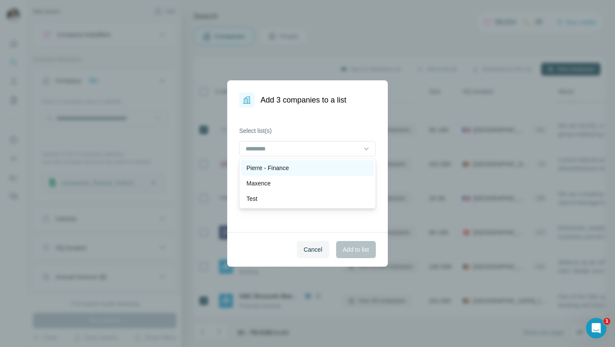
click at [289, 171] on p "Pierre - Finance" at bounding box center [267, 168] width 43 height 9
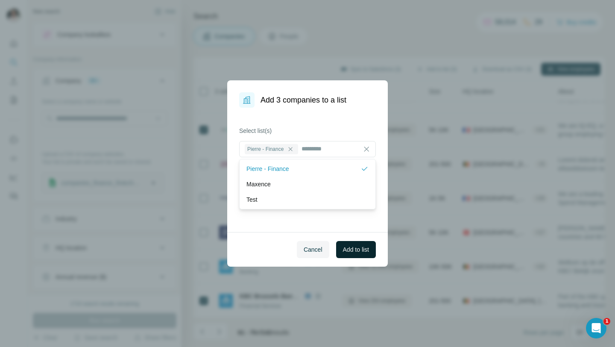
click at [347, 248] on span "Add to list" at bounding box center [356, 249] width 26 height 9
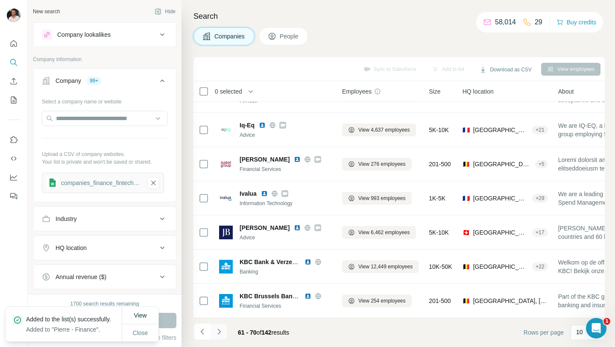
click at [224, 328] on button "Navigate to next page" at bounding box center [218, 331] width 17 height 17
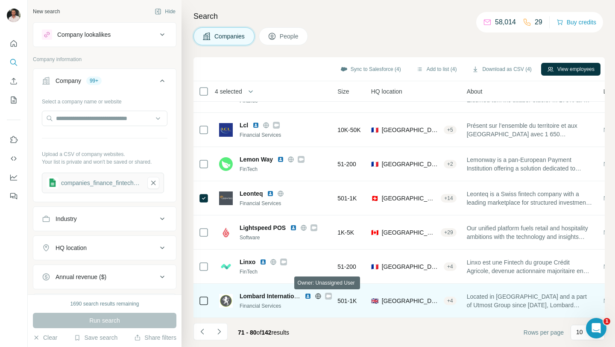
scroll to position [126, 95]
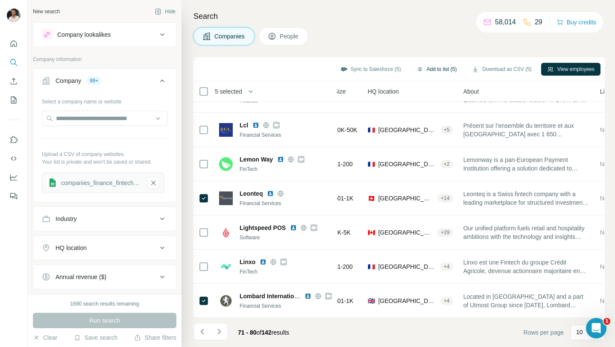
click at [434, 66] on button "Add to list (5)" at bounding box center [436, 69] width 53 height 13
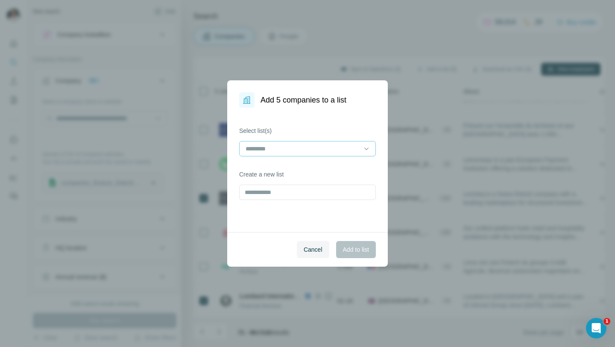
click at [299, 148] on input at bounding box center [302, 148] width 115 height 9
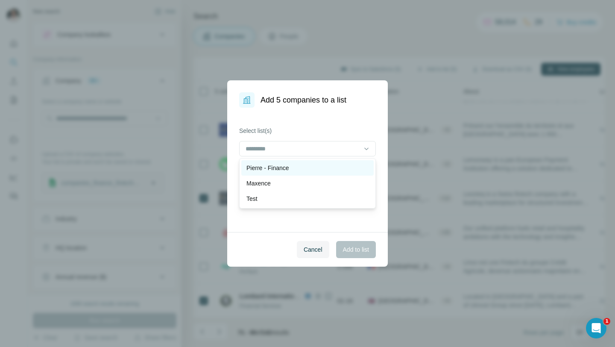
click at [289, 171] on p "Pierre - Finance" at bounding box center [267, 168] width 43 height 9
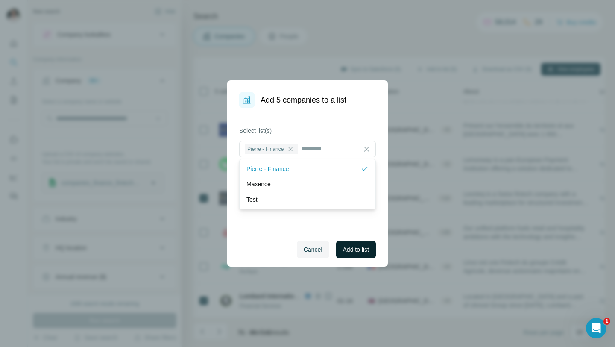
click at [348, 251] on span "Add to list" at bounding box center [356, 249] width 26 height 9
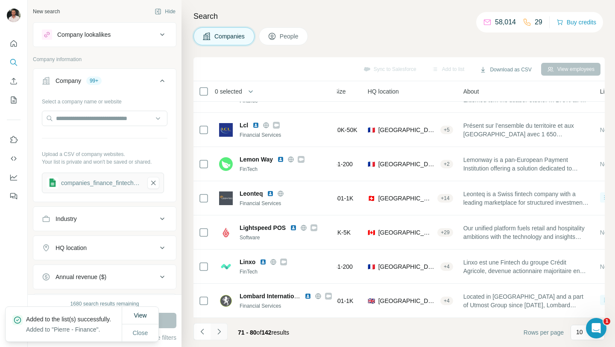
click at [221, 332] on icon "Navigate to next page" at bounding box center [219, 331] width 9 height 9
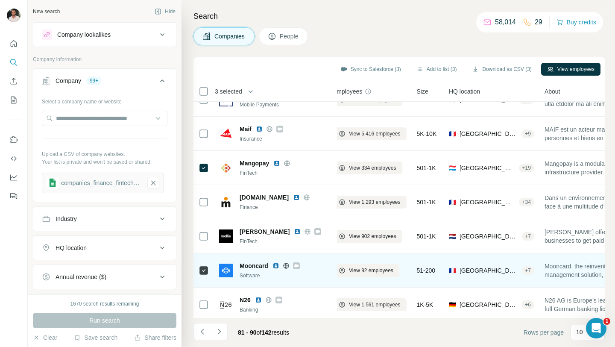
scroll to position [126, 9]
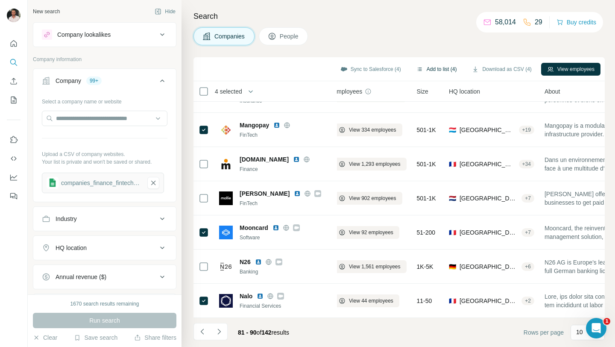
click at [444, 67] on button "Add to list (4)" at bounding box center [436, 69] width 53 height 13
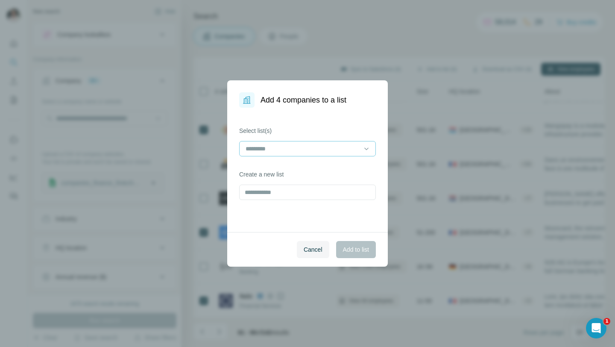
click at [326, 146] on input at bounding box center [302, 148] width 115 height 9
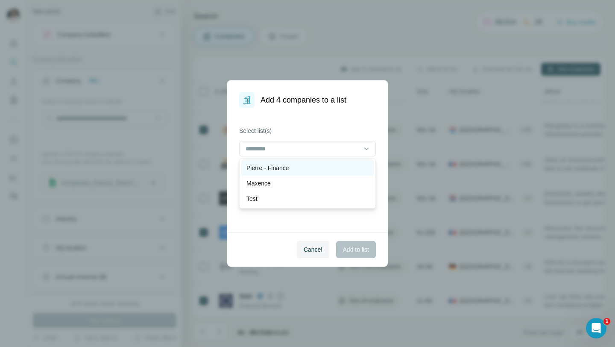
click at [317, 165] on div "Pierre - Finance" at bounding box center [307, 168] width 122 height 9
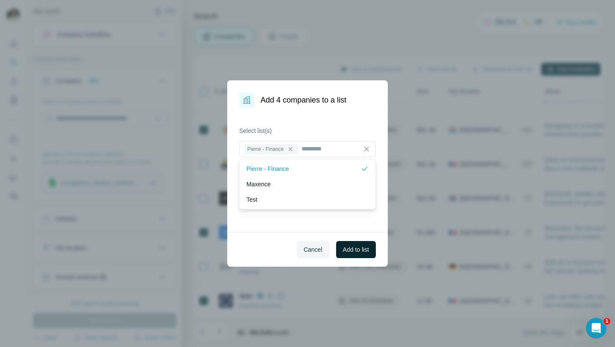
click at [355, 246] on span "Add to list" at bounding box center [356, 249] width 26 height 9
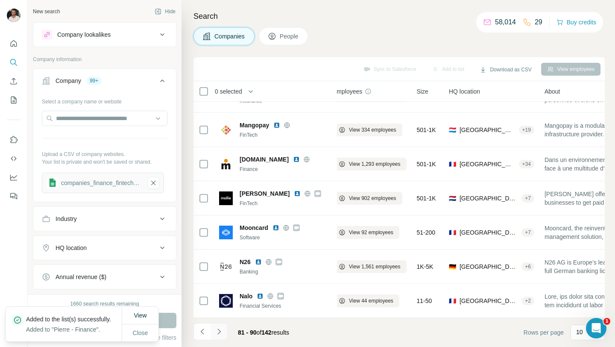
click at [219, 330] on icon "Navigate to next page" at bounding box center [218, 331] width 3 height 6
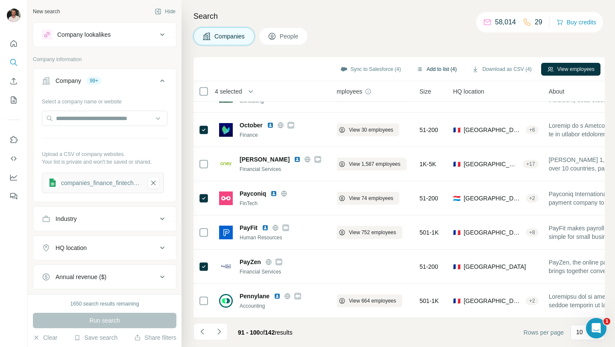
click at [418, 65] on button "Add to list (4)" at bounding box center [436, 69] width 53 height 13
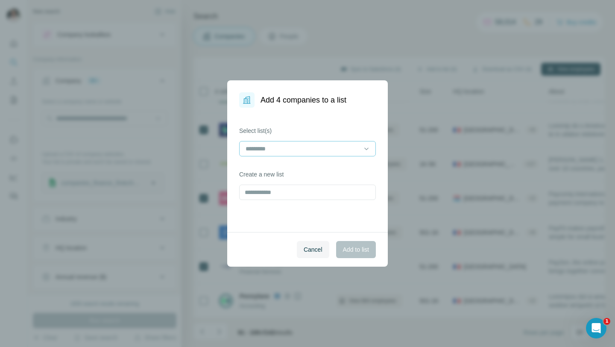
click at [327, 148] on input at bounding box center [302, 148] width 115 height 9
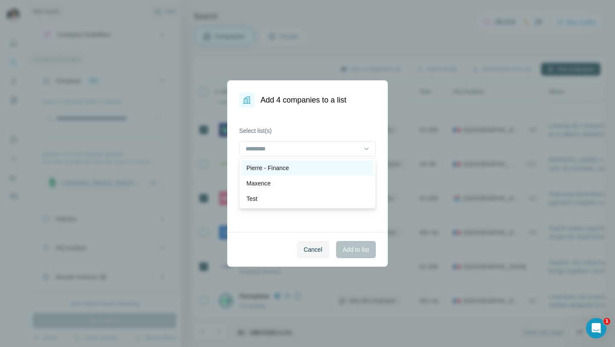
click at [320, 165] on div "Pierre - Finance" at bounding box center [307, 168] width 122 height 9
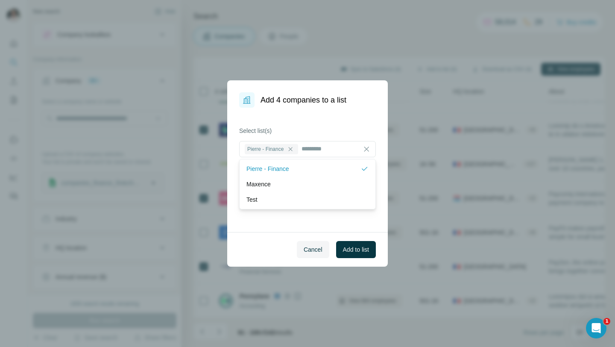
click at [357, 248] on span "Add to list" at bounding box center [356, 249] width 26 height 9
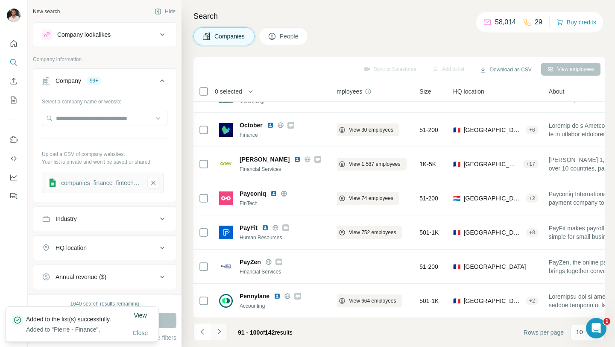
click at [217, 331] on icon "Navigate to next page" at bounding box center [219, 331] width 9 height 9
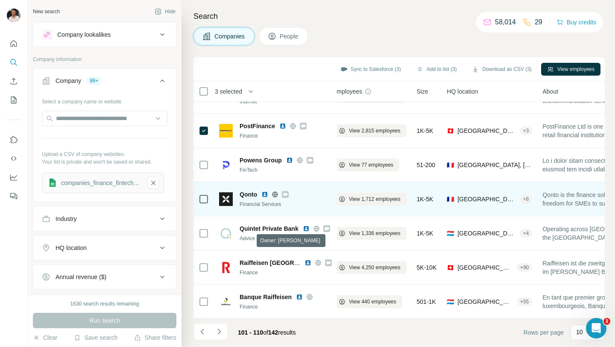
scroll to position [94, 9]
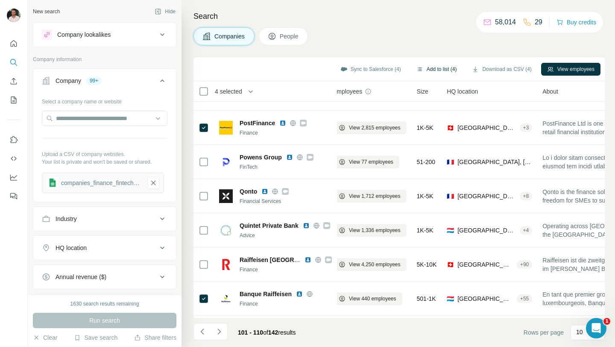
click at [430, 72] on button "Add to list (4)" at bounding box center [436, 69] width 53 height 13
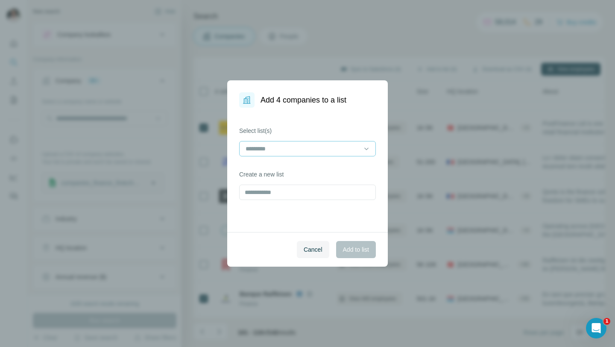
click at [323, 146] on input at bounding box center [302, 148] width 115 height 9
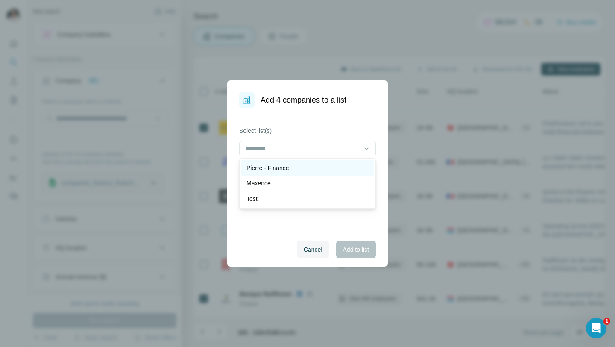
click at [304, 170] on div "Pierre - Finance" at bounding box center [307, 168] width 122 height 9
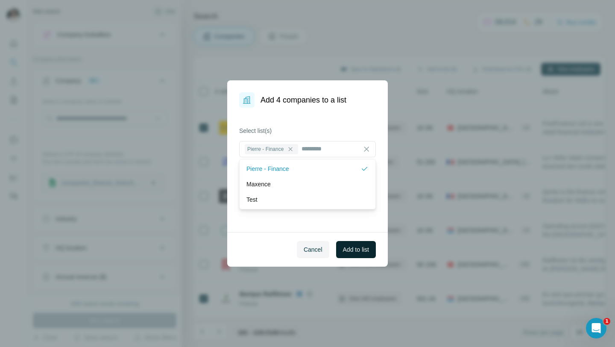
click at [351, 249] on span "Add to list" at bounding box center [356, 249] width 26 height 9
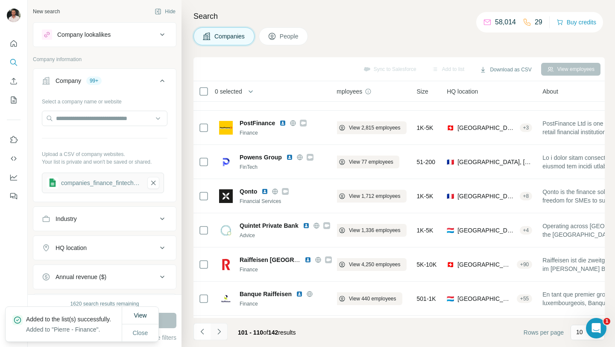
click at [218, 329] on icon "Navigate to next page" at bounding box center [218, 331] width 3 height 6
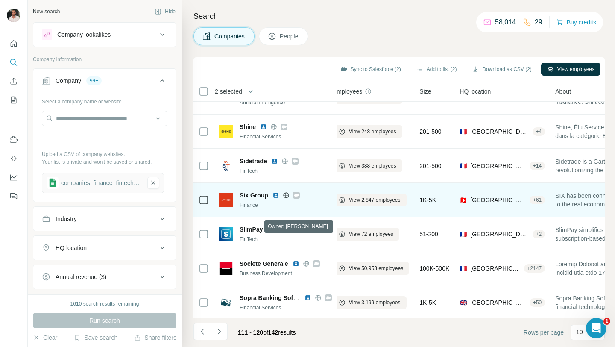
scroll to position [126, 9]
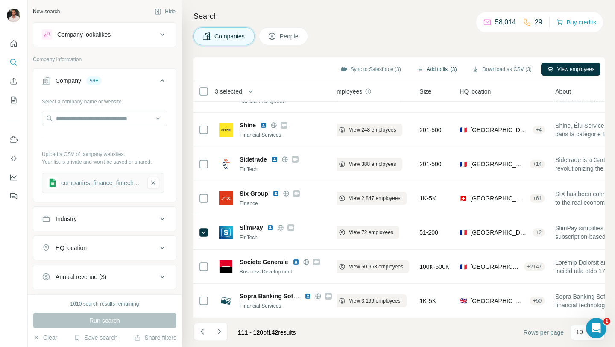
click at [437, 70] on button "Add to list (3)" at bounding box center [436, 69] width 53 height 13
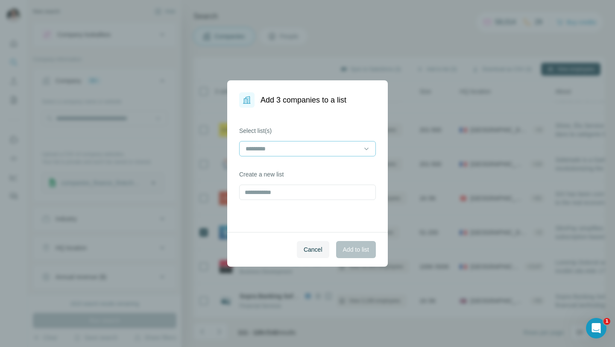
click at [335, 148] on input at bounding box center [302, 148] width 115 height 9
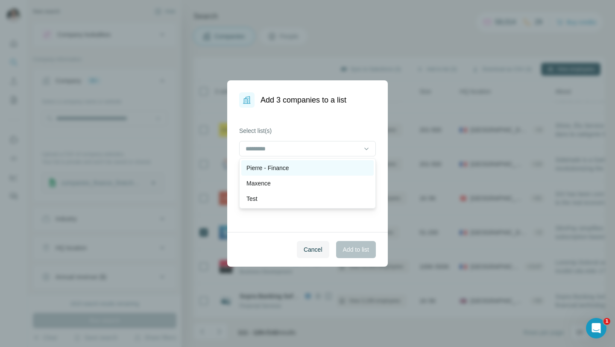
click at [317, 174] on div "Pierre - Finance" at bounding box center [307, 167] width 132 height 15
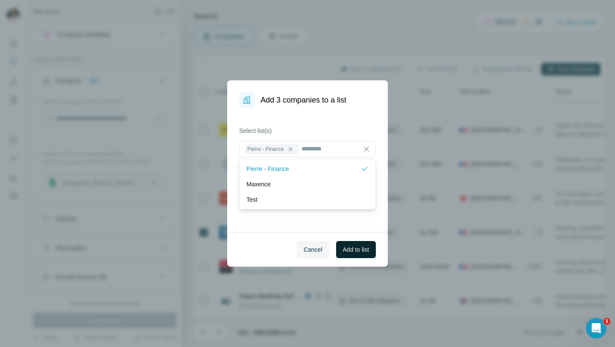
click at [353, 248] on span "Add to list" at bounding box center [356, 249] width 26 height 9
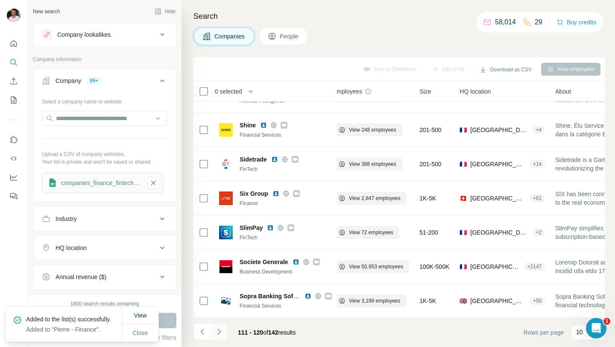
click at [223, 332] on button "Navigate to next page" at bounding box center [218, 331] width 17 height 17
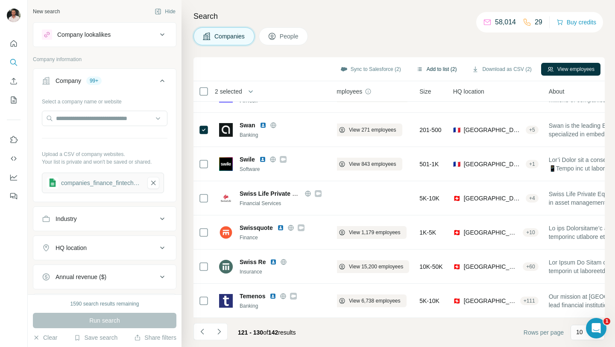
click at [431, 68] on button "Add to list (2)" at bounding box center [436, 69] width 53 height 13
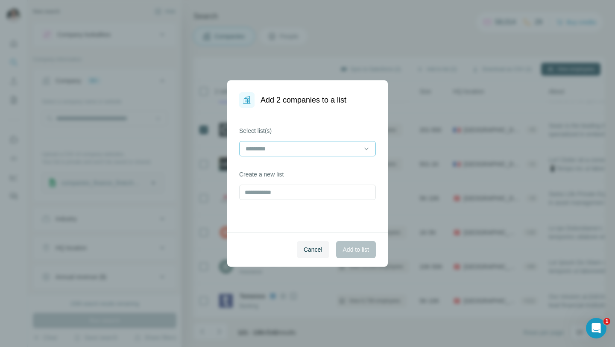
click at [320, 148] on input at bounding box center [302, 148] width 115 height 9
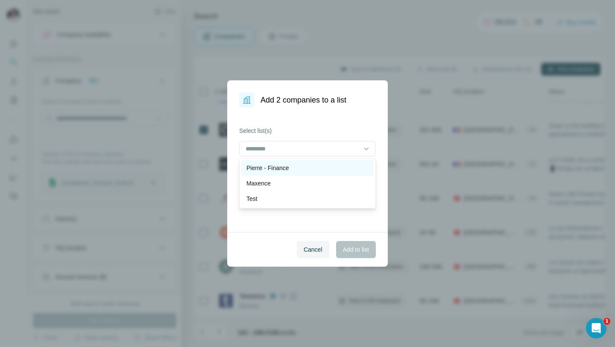
click at [314, 167] on div "Pierre - Finance" at bounding box center [307, 168] width 122 height 9
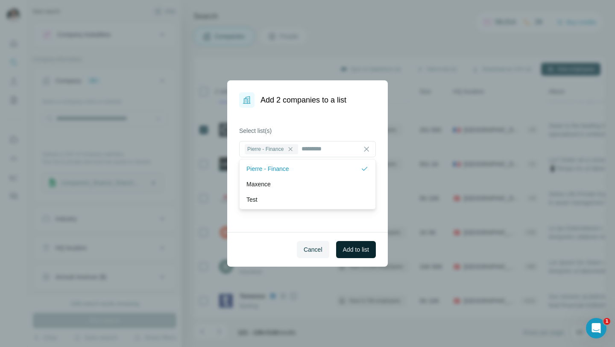
click at [343, 253] on span "Add to list" at bounding box center [356, 249] width 26 height 9
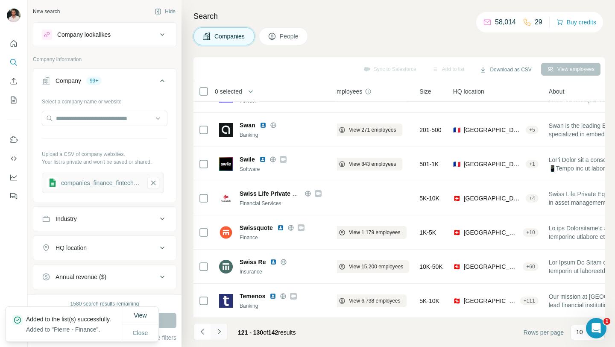
click at [222, 333] on icon "Navigate to next page" at bounding box center [219, 331] width 9 height 9
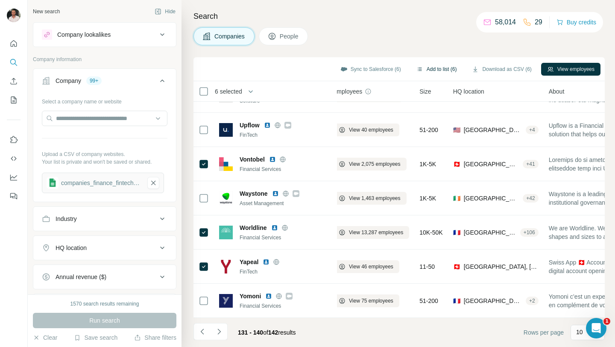
click at [446, 69] on button "Add to list (6)" at bounding box center [436, 69] width 53 height 13
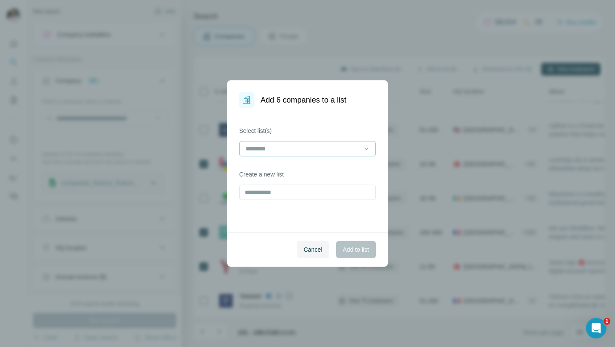
click at [340, 144] on input at bounding box center [302, 148] width 115 height 9
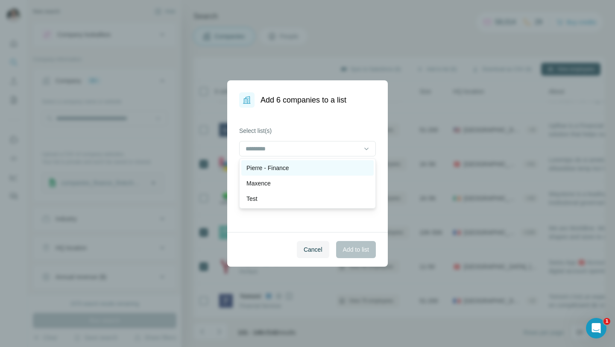
click at [323, 168] on div "Pierre - Finance" at bounding box center [307, 168] width 122 height 9
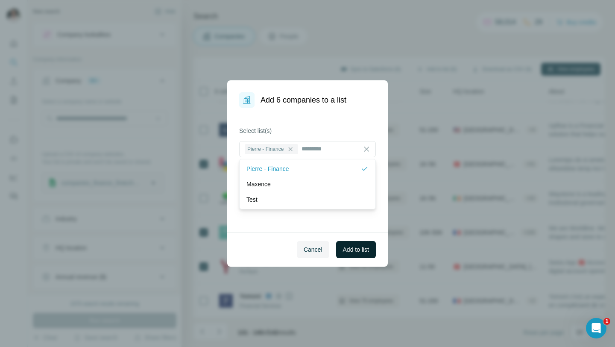
click at [343, 250] on span "Add to list" at bounding box center [356, 249] width 26 height 9
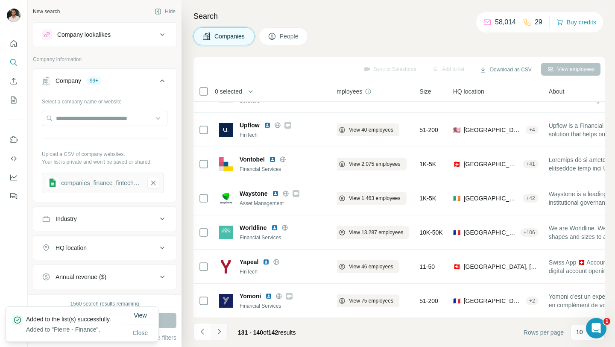
click at [225, 329] on button "Navigate to next page" at bounding box center [218, 331] width 17 height 17
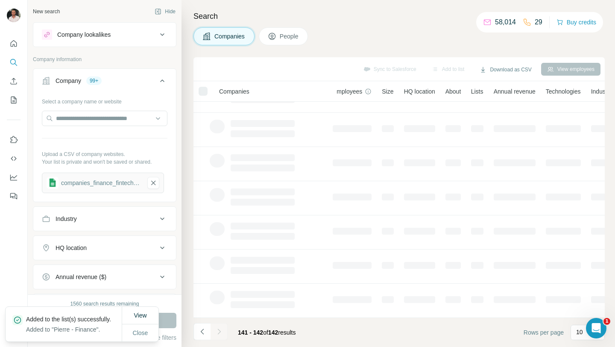
scroll to position [0, 9]
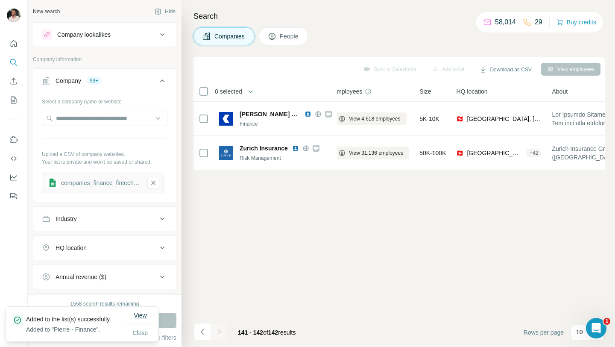
click at [140, 312] on span "View" at bounding box center [140, 315] width 13 height 7
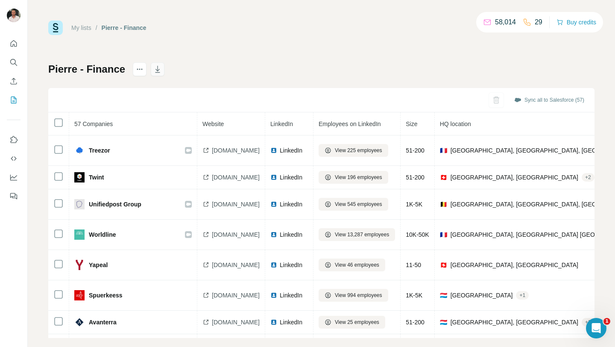
click at [158, 71] on icon "button" at bounding box center [157, 69] width 9 height 9
click at [20, 60] on button "Search" at bounding box center [14, 62] width 14 height 15
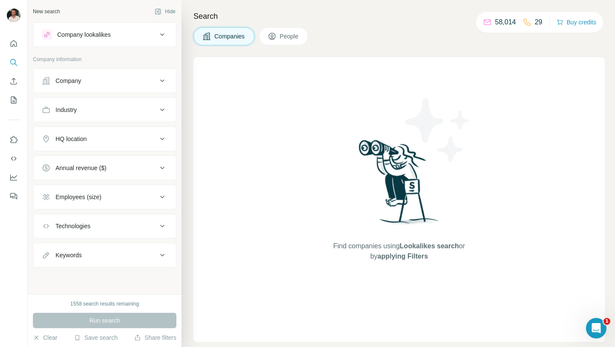
click at [285, 36] on span "People" at bounding box center [290, 36] width 20 height 9
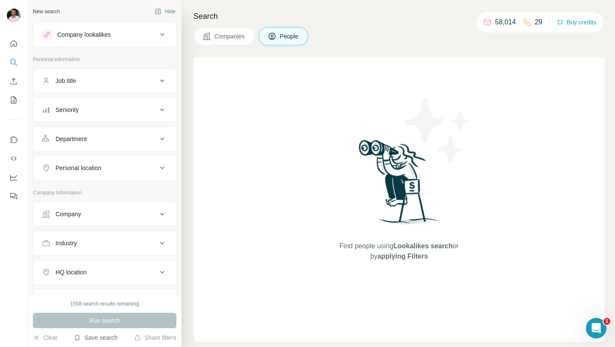
click at [95, 335] on button "Save search" at bounding box center [96, 337] width 44 height 9
click at [109, 322] on div "View my saved searches" at bounding box center [120, 322] width 90 height 17
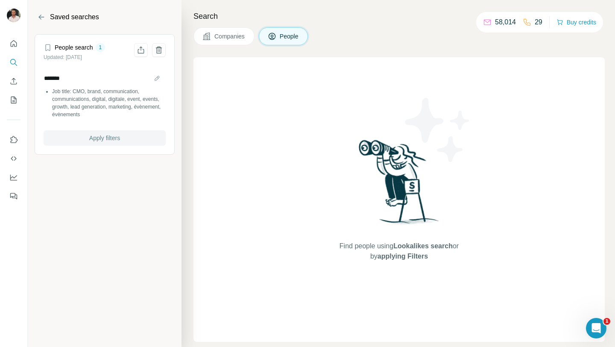
click at [110, 138] on span "Apply filters" at bounding box center [104, 138] width 31 height 9
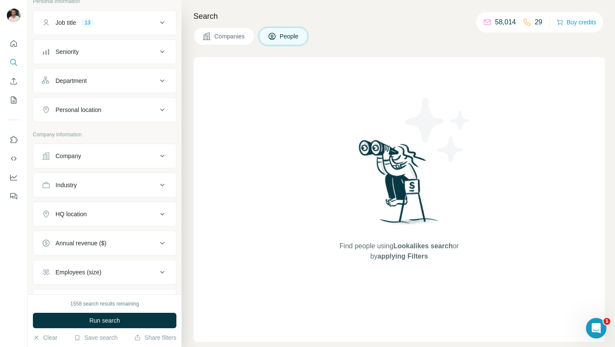
scroll to position [45, 0]
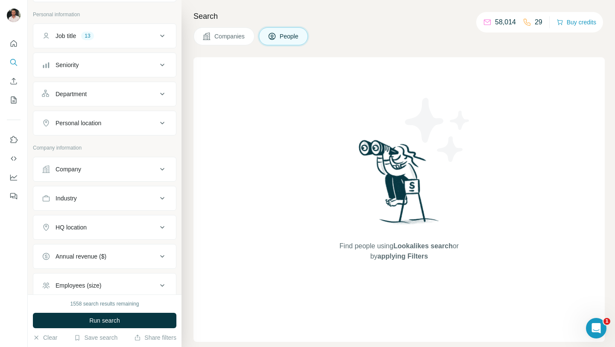
click at [99, 120] on div "Personal location" at bounding box center [79, 123] width 46 height 9
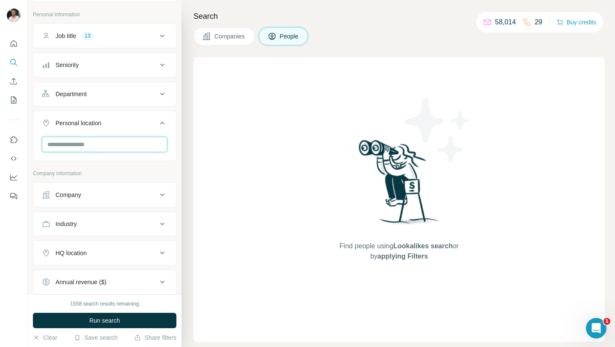
click at [97, 140] on input "text" at bounding box center [105, 144] width 126 height 15
type input "***"
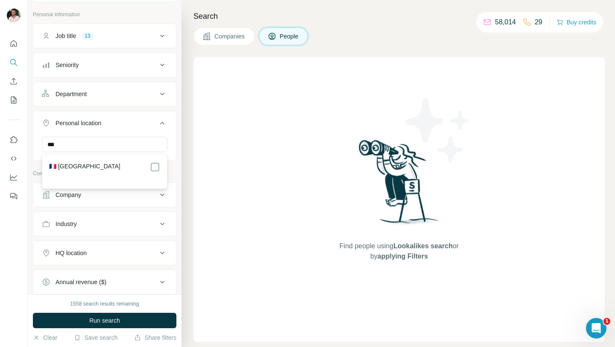
click at [111, 164] on div "🇫🇷 [GEOGRAPHIC_DATA]" at bounding box center [104, 167] width 111 height 10
click at [129, 224] on div "Company" at bounding box center [99, 225] width 115 height 9
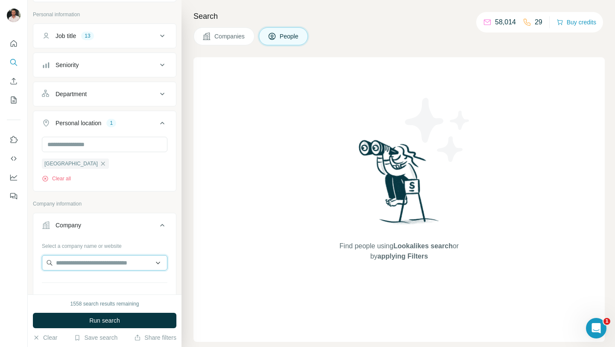
click at [125, 262] on input "text" at bounding box center [105, 262] width 126 height 15
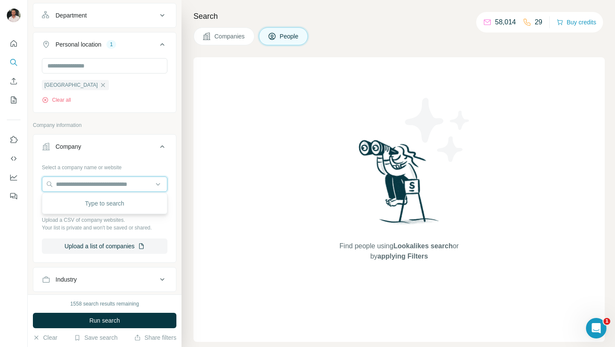
scroll to position [125, 0]
click at [122, 240] on button "Upload a list of companies" at bounding box center [105, 244] width 126 height 15
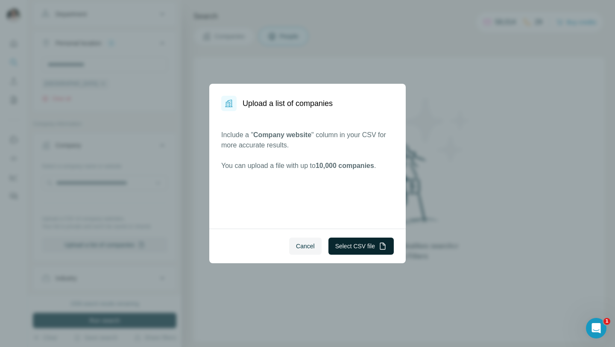
click at [347, 244] on button "Select CSV file" at bounding box center [360, 245] width 65 height 17
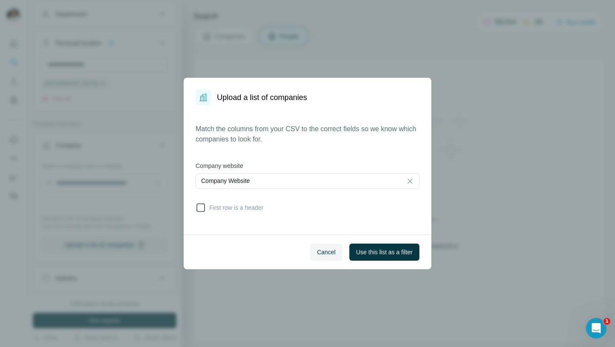
click at [255, 207] on span "First row is a header" at bounding box center [235, 207] width 58 height 9
click at [391, 252] on span "Use this list as a filter" at bounding box center [384, 252] width 56 height 9
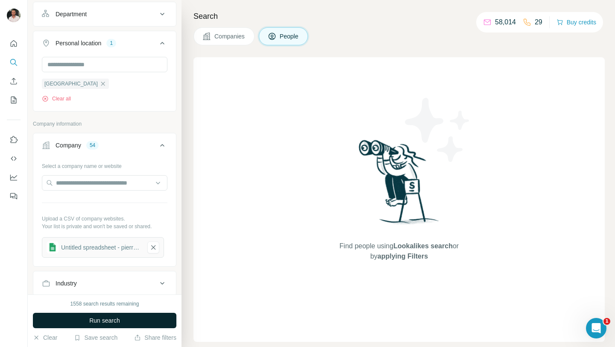
click at [115, 320] on span "Run search" at bounding box center [104, 320] width 31 height 9
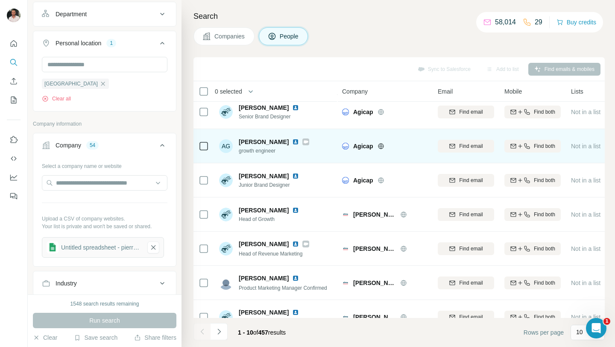
scroll to position [126, 0]
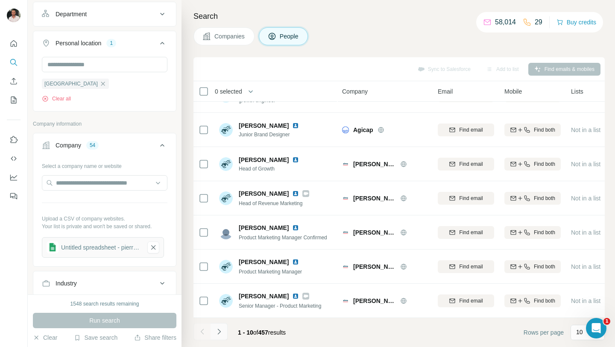
click at [222, 332] on icon "Navigate to next page" at bounding box center [219, 331] width 9 height 9
click at [223, 332] on button "Navigate to next page" at bounding box center [218, 331] width 17 height 17
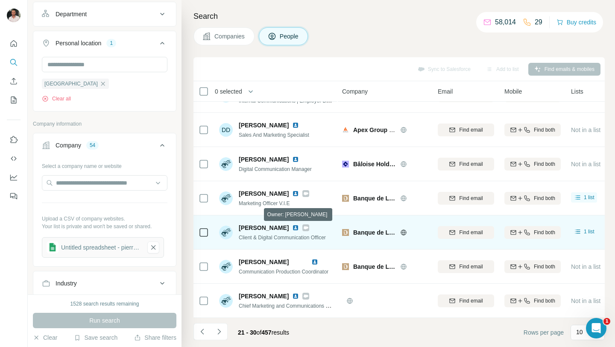
click at [304, 227] on icon at bounding box center [306, 227] width 5 height 3
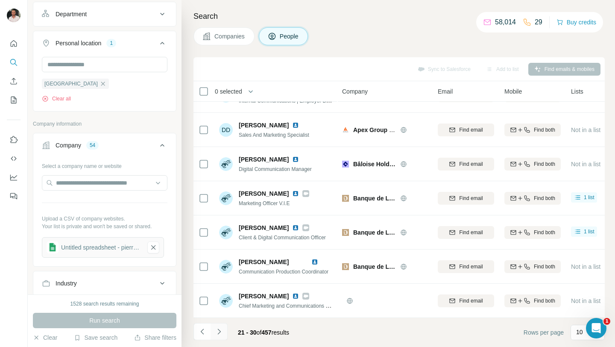
click at [222, 328] on icon "Navigate to next page" at bounding box center [219, 331] width 9 height 9
